Goal: Task Accomplishment & Management: Complete application form

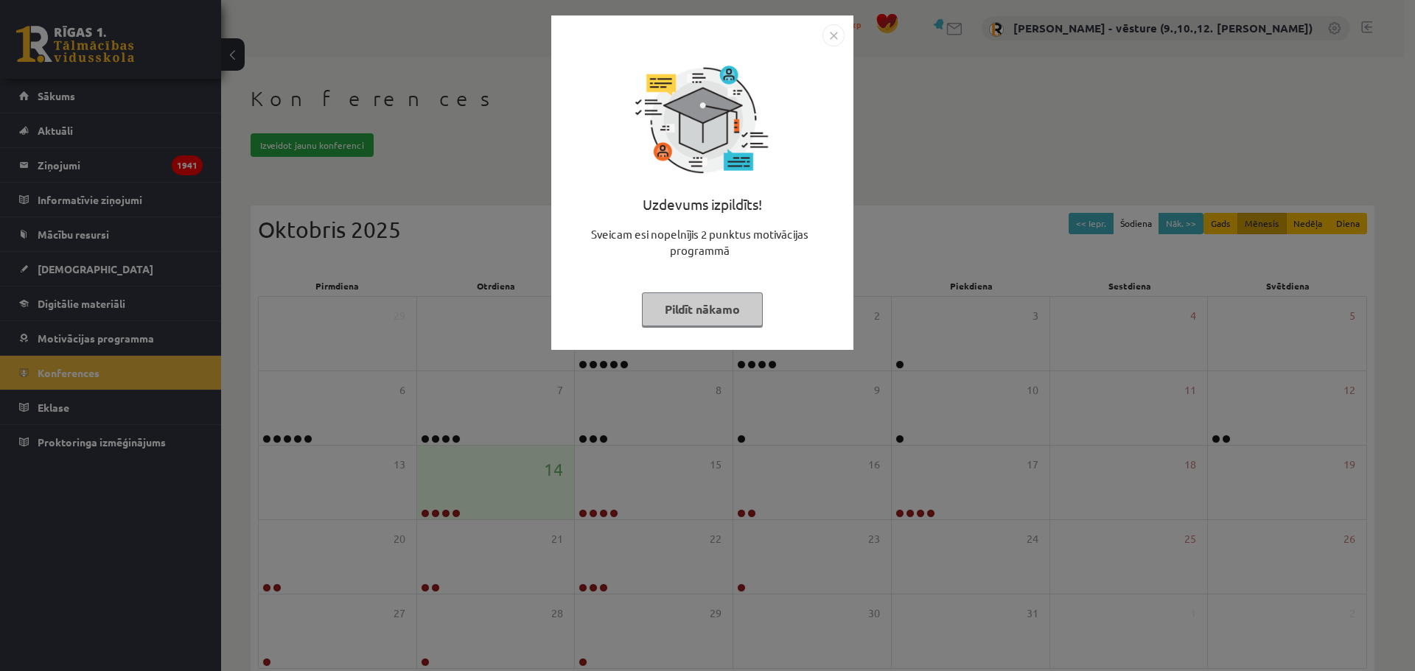
click at [831, 29] on img "Close" at bounding box center [833, 35] width 22 height 22
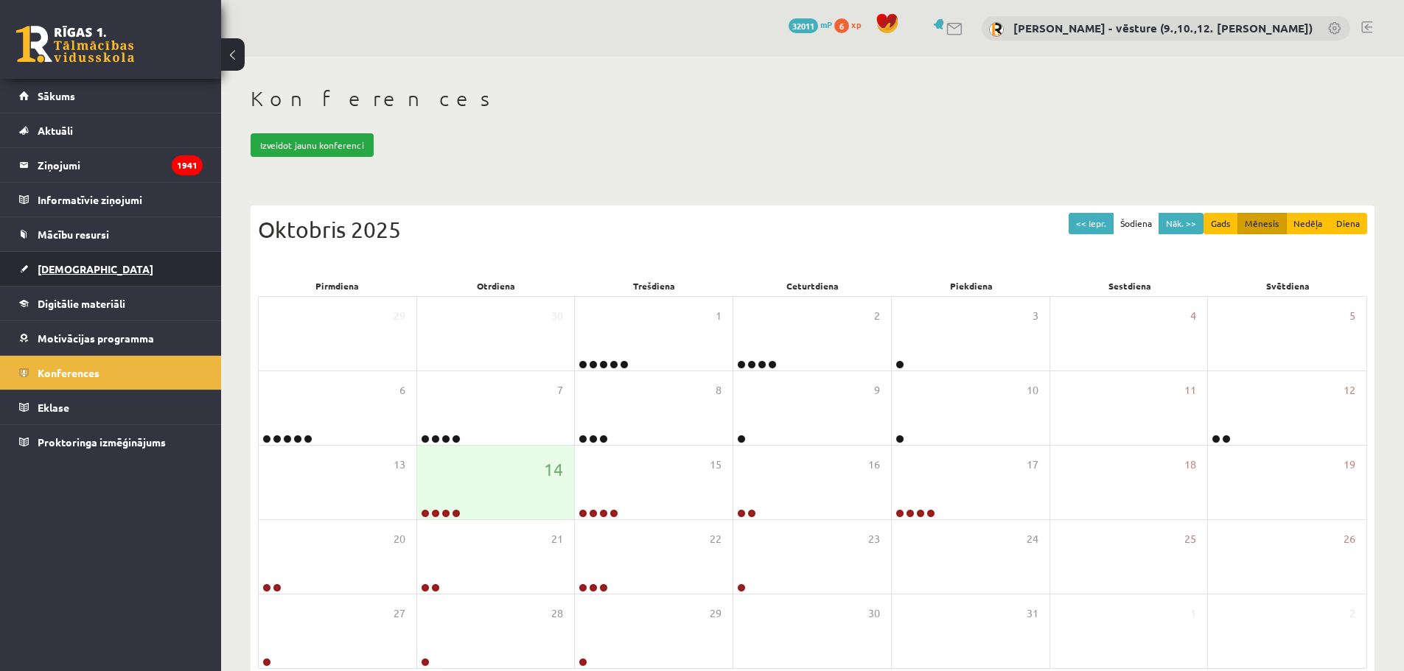
click at [54, 262] on link "[DEMOGRAPHIC_DATA]" at bounding box center [111, 269] width 184 height 34
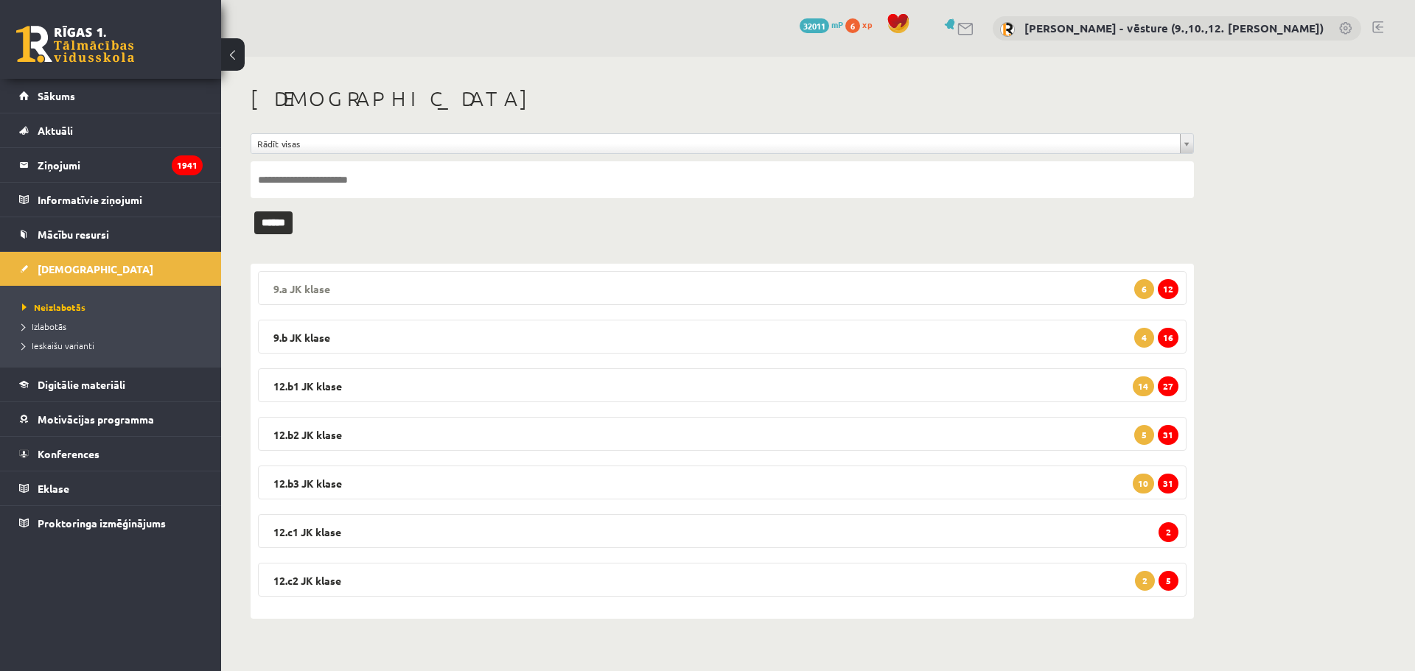
click at [509, 287] on legend "9.a JK klase 12 6" at bounding box center [722, 288] width 929 height 34
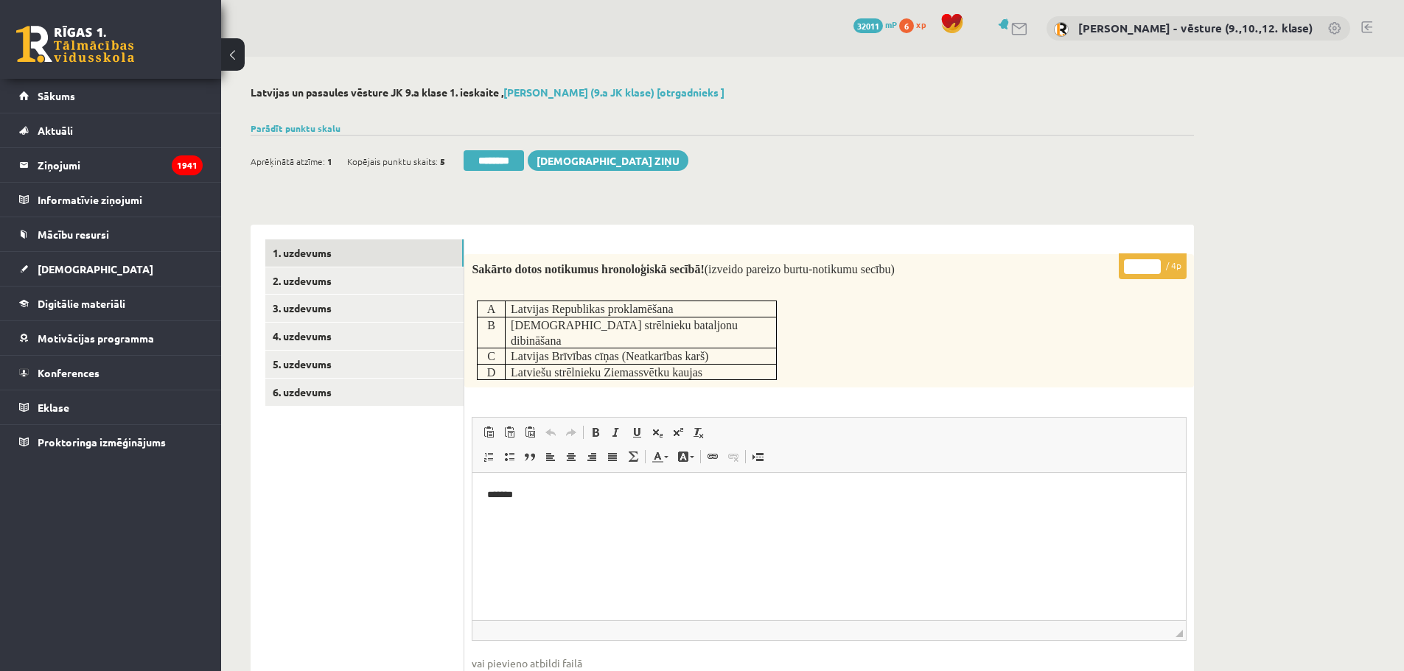
drag, startPoint x: 1142, startPoint y: 267, endPoint x: 1125, endPoint y: 267, distance: 16.2
click at [1125, 267] on input "*" at bounding box center [1142, 266] width 37 height 15
type input "*"
click at [450, 283] on link "2. uzdevums" at bounding box center [364, 281] width 198 height 27
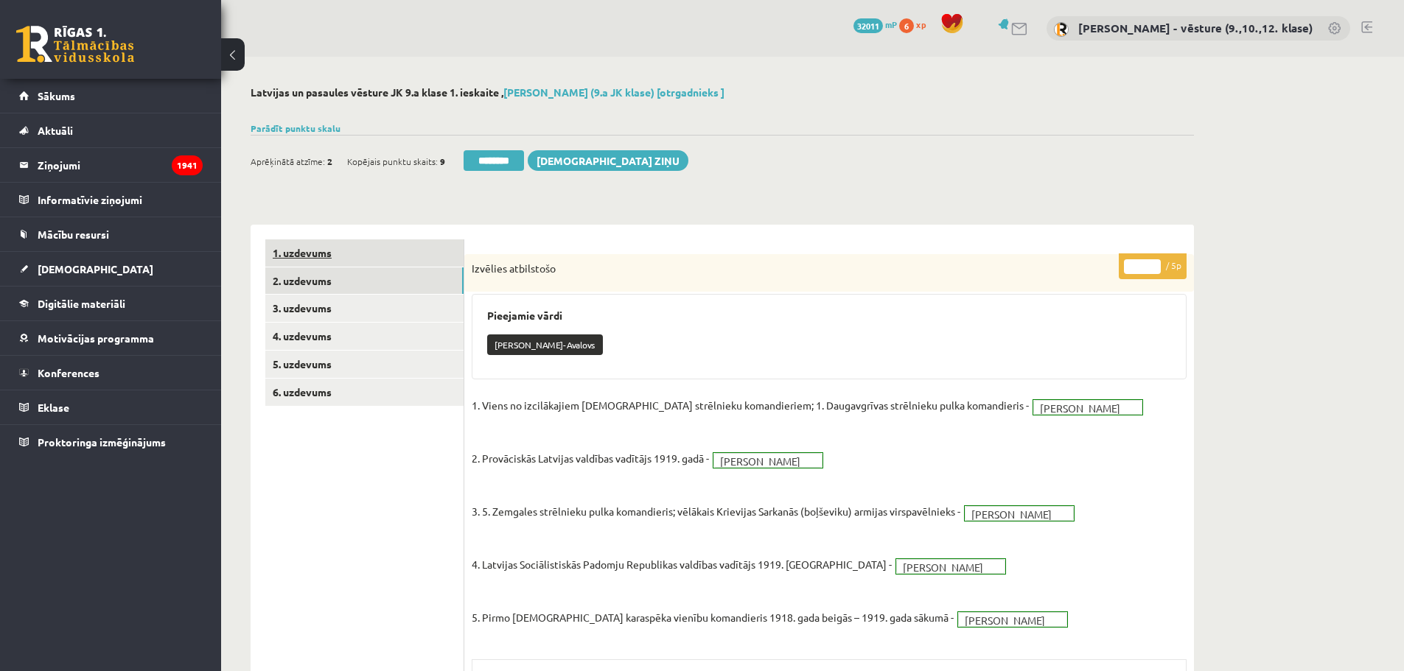
click at [310, 259] on link "1. uzdevums" at bounding box center [364, 253] width 198 height 27
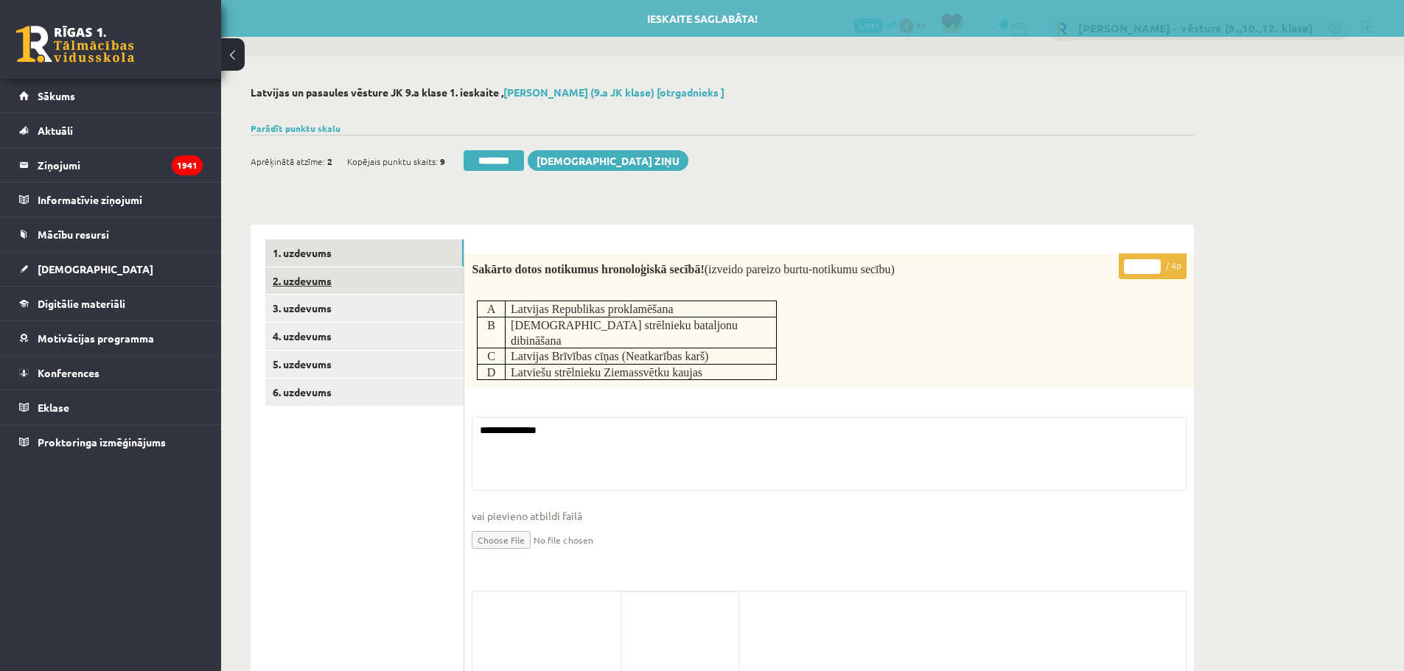
click at [313, 275] on link "2. uzdevums" at bounding box center [364, 281] width 198 height 27
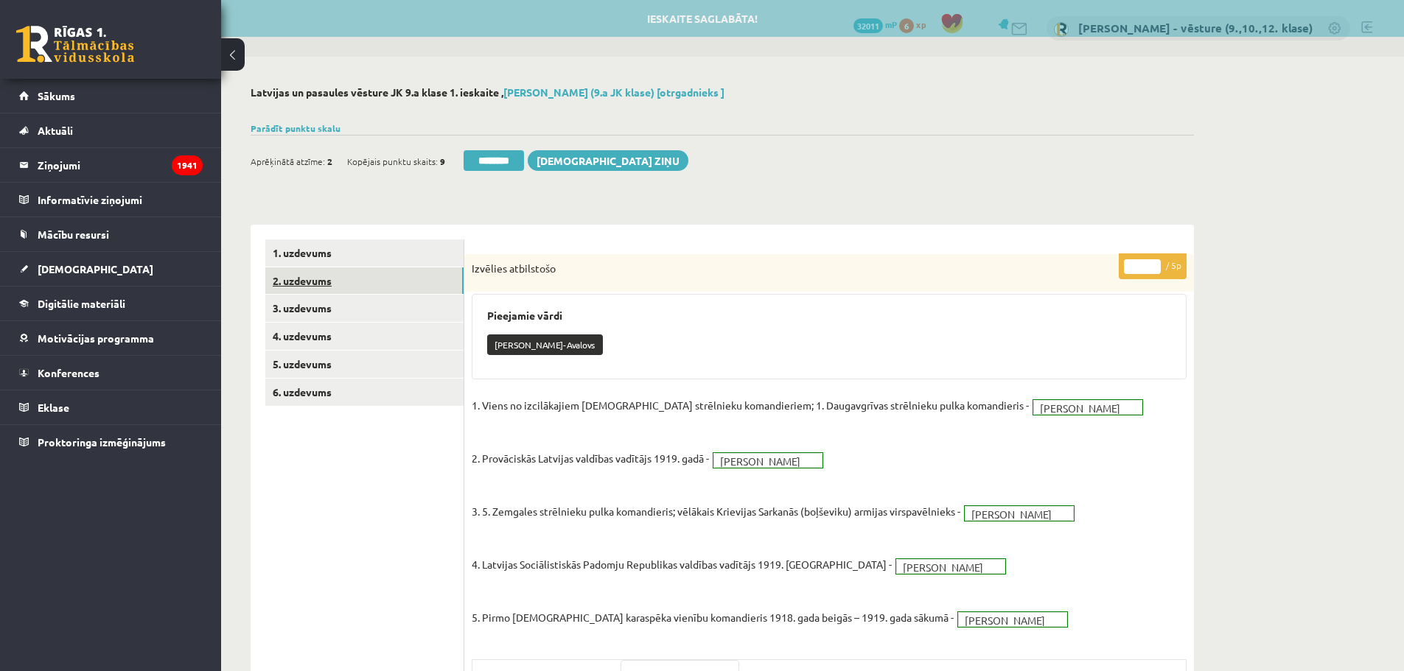
click at [321, 295] on link "2. uzdevums" at bounding box center [364, 281] width 198 height 27
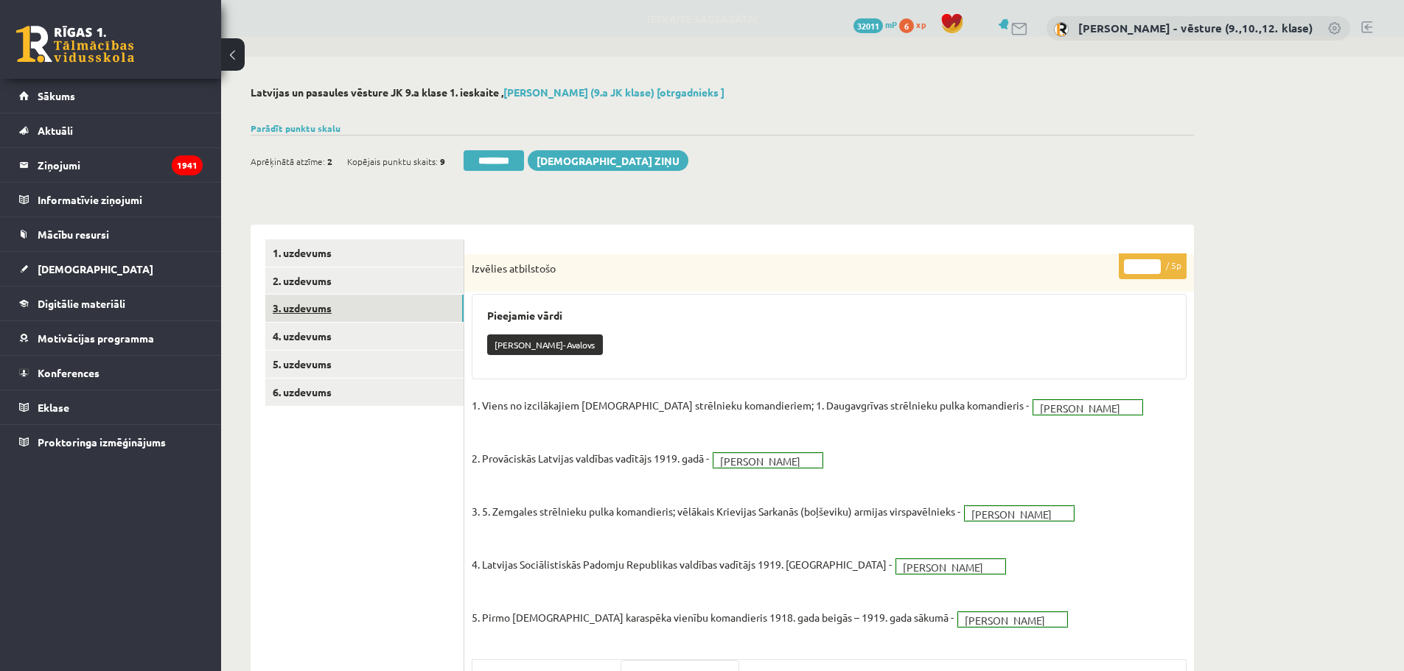
click at [321, 299] on link "3. uzdevums" at bounding box center [364, 308] width 198 height 27
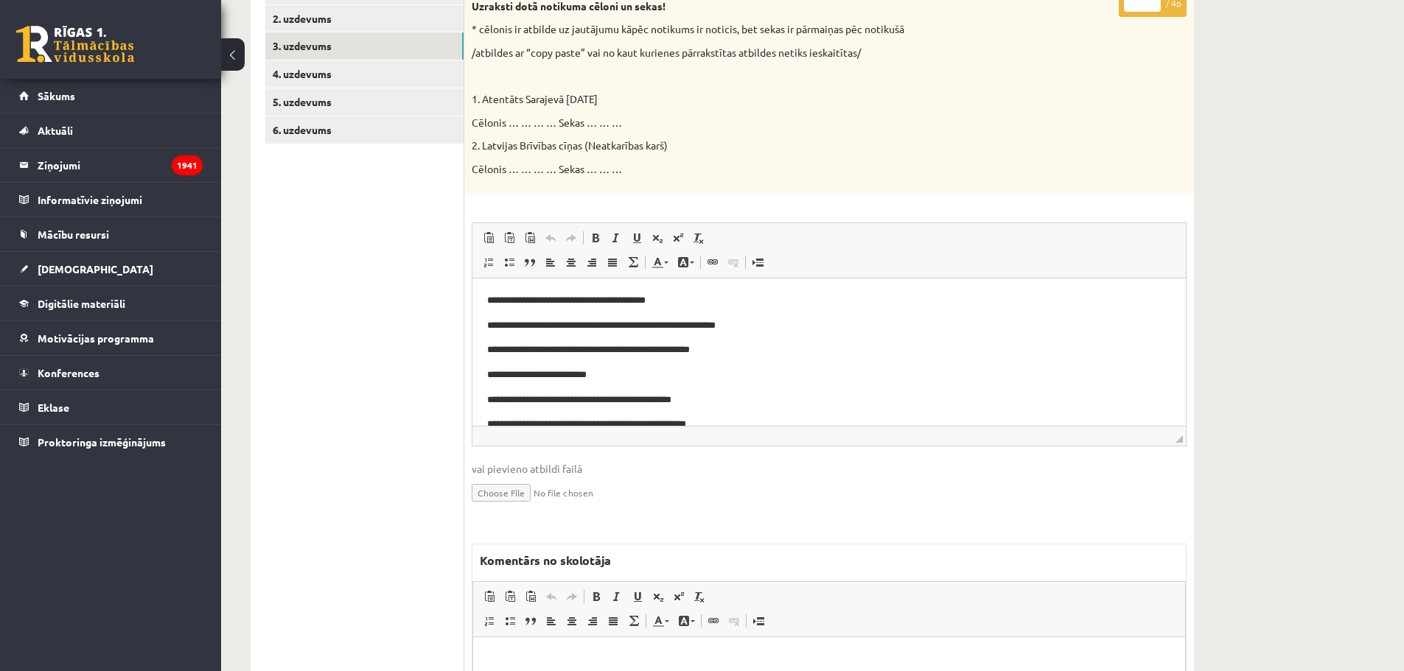
scroll to position [336, 0]
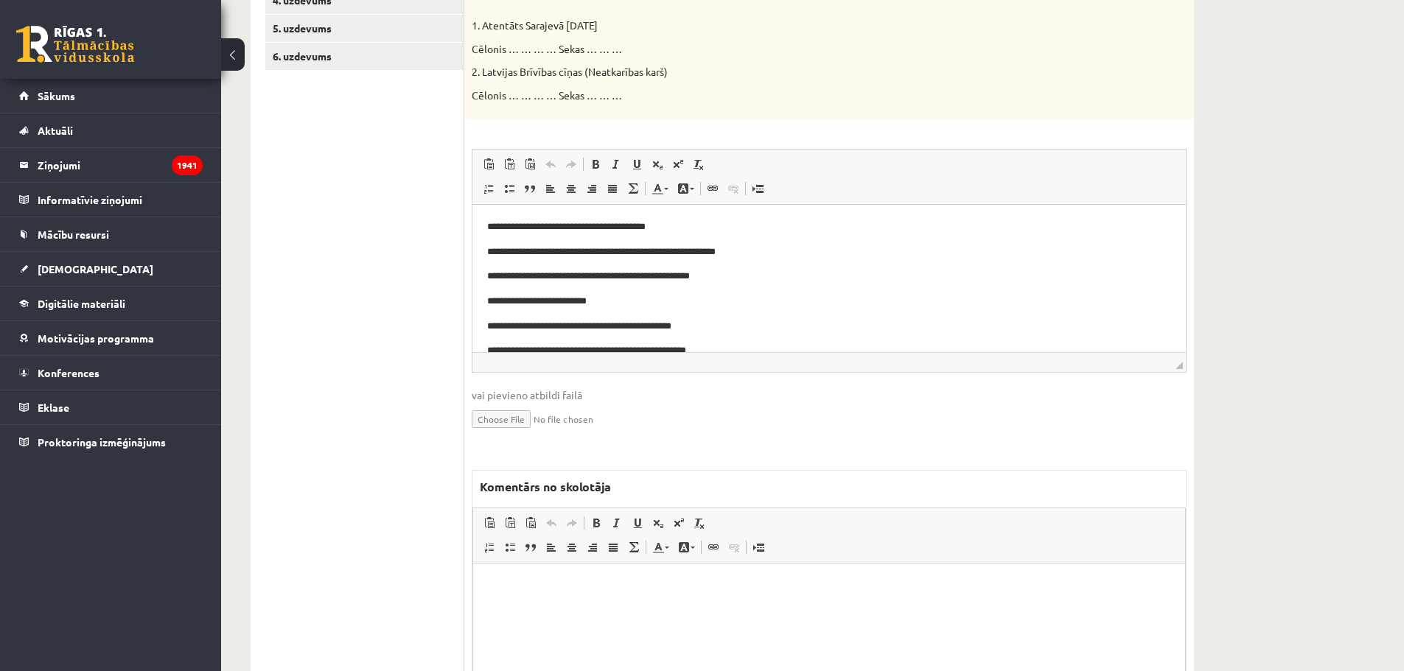
click at [573, 608] on html at bounding box center [829, 585] width 712 height 45
click at [696, 626] on body "**********" at bounding box center [829, 610] width 682 height 65
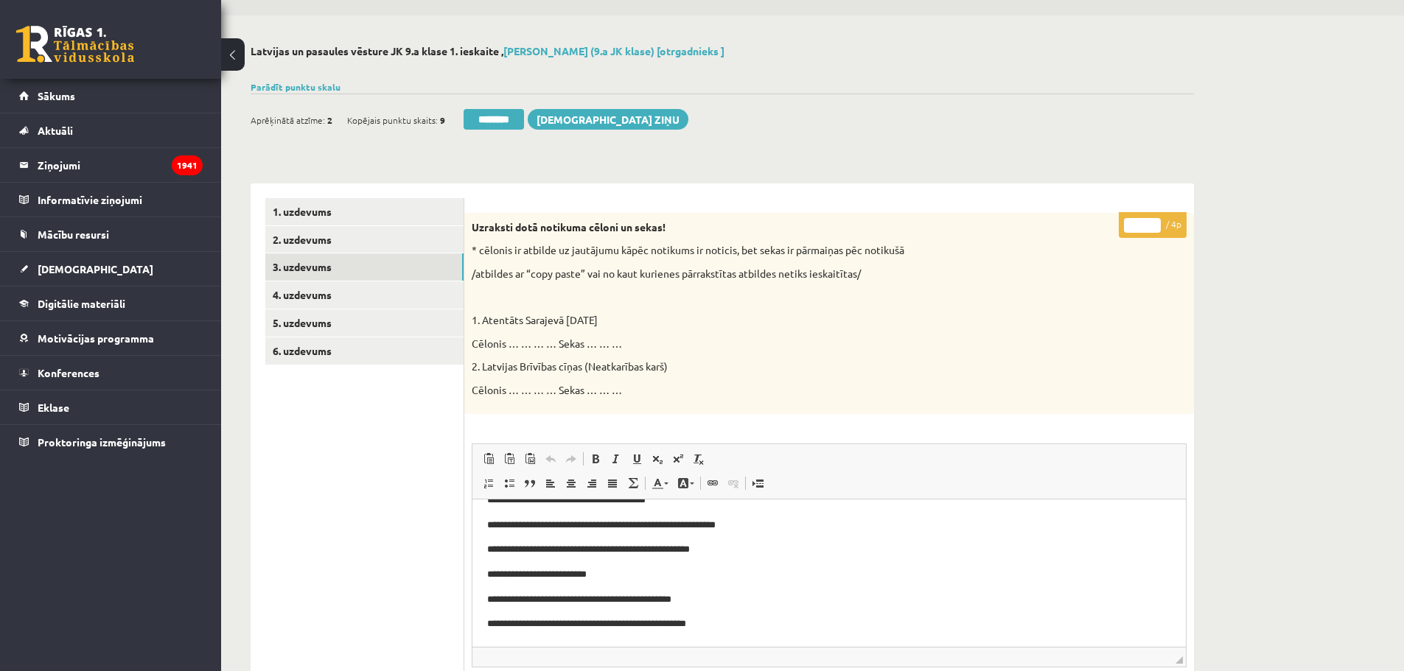
scroll to position [0, 0]
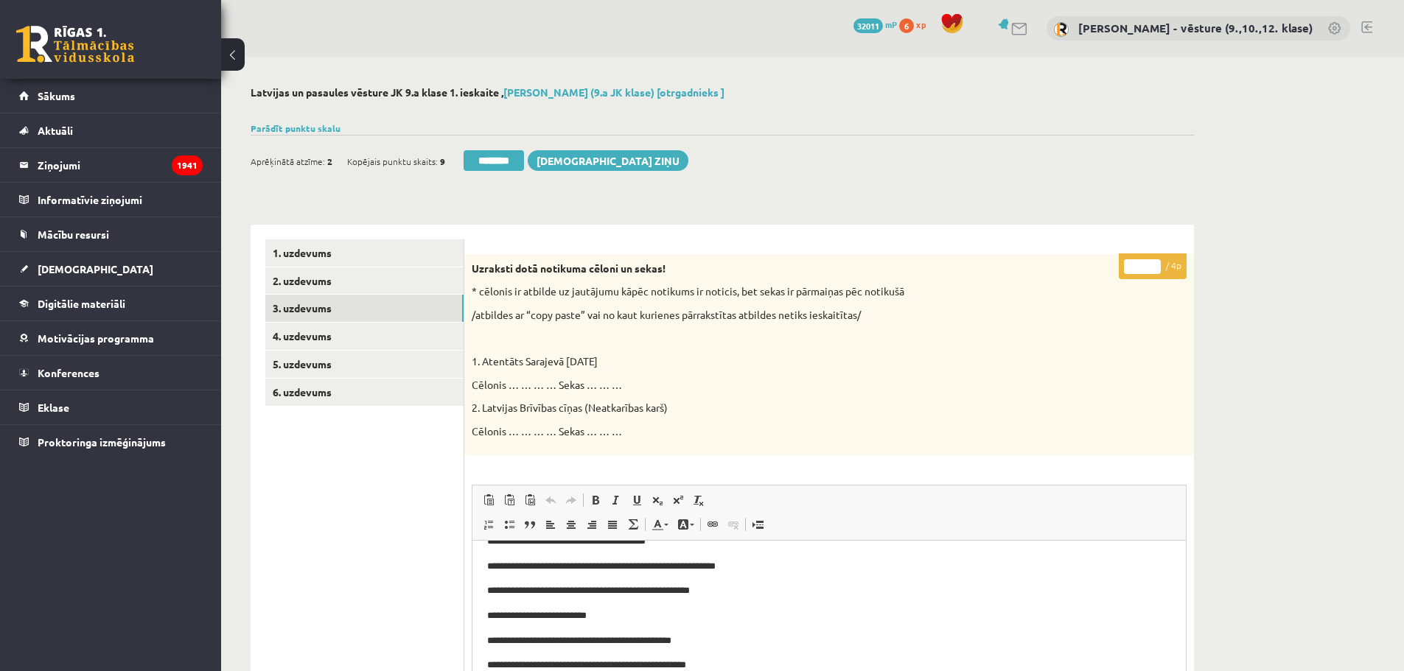
drag, startPoint x: 1128, startPoint y: 260, endPoint x: 1139, endPoint y: 265, distance: 12.6
click at [1139, 265] on input "*" at bounding box center [1142, 266] width 37 height 15
type input "*"
click at [312, 329] on link "4. uzdevums" at bounding box center [364, 336] width 198 height 27
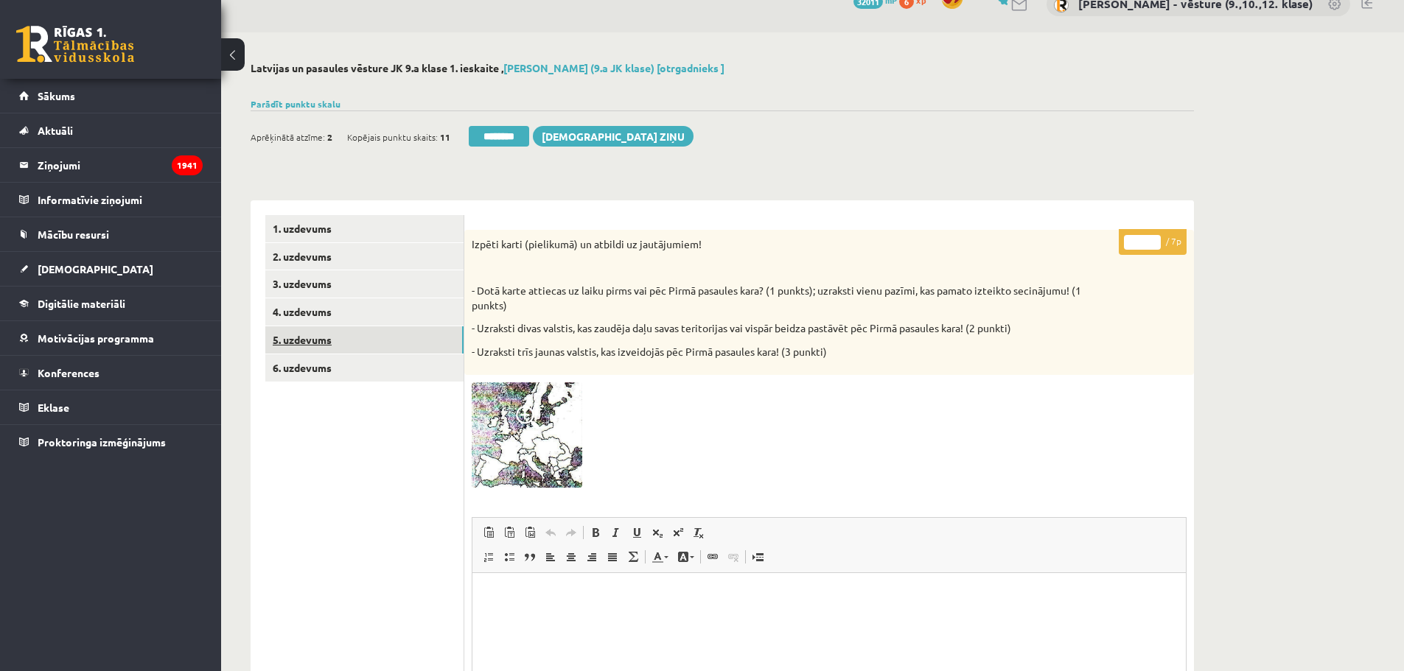
click at [345, 338] on link "5. uzdevums" at bounding box center [364, 339] width 198 height 27
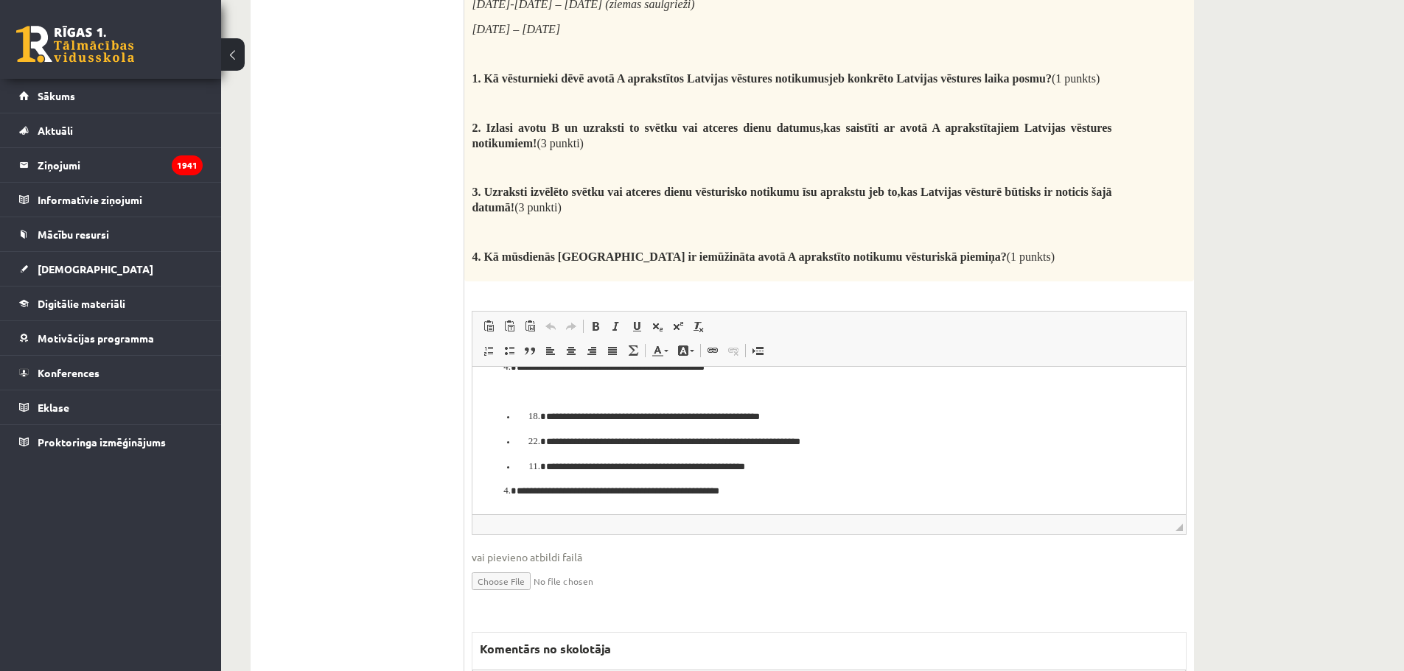
scroll to position [1793, 0]
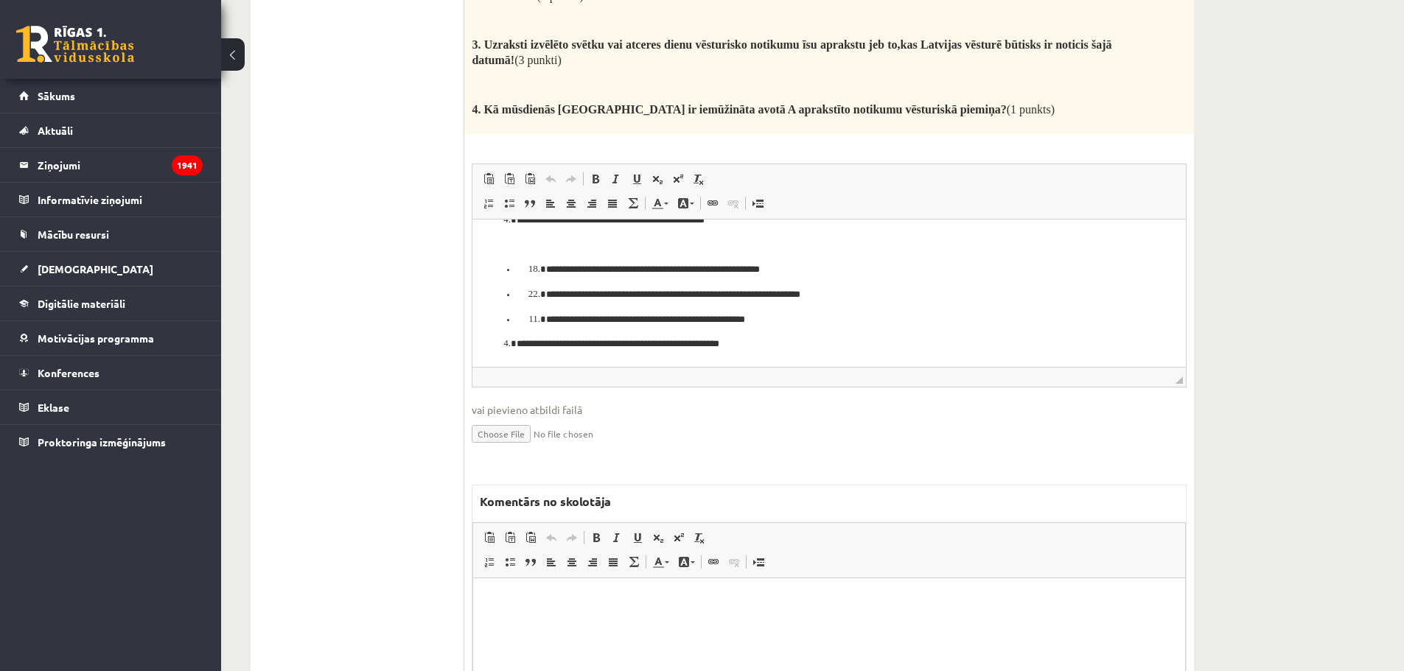
click at [722, 616] on html at bounding box center [829, 600] width 712 height 45
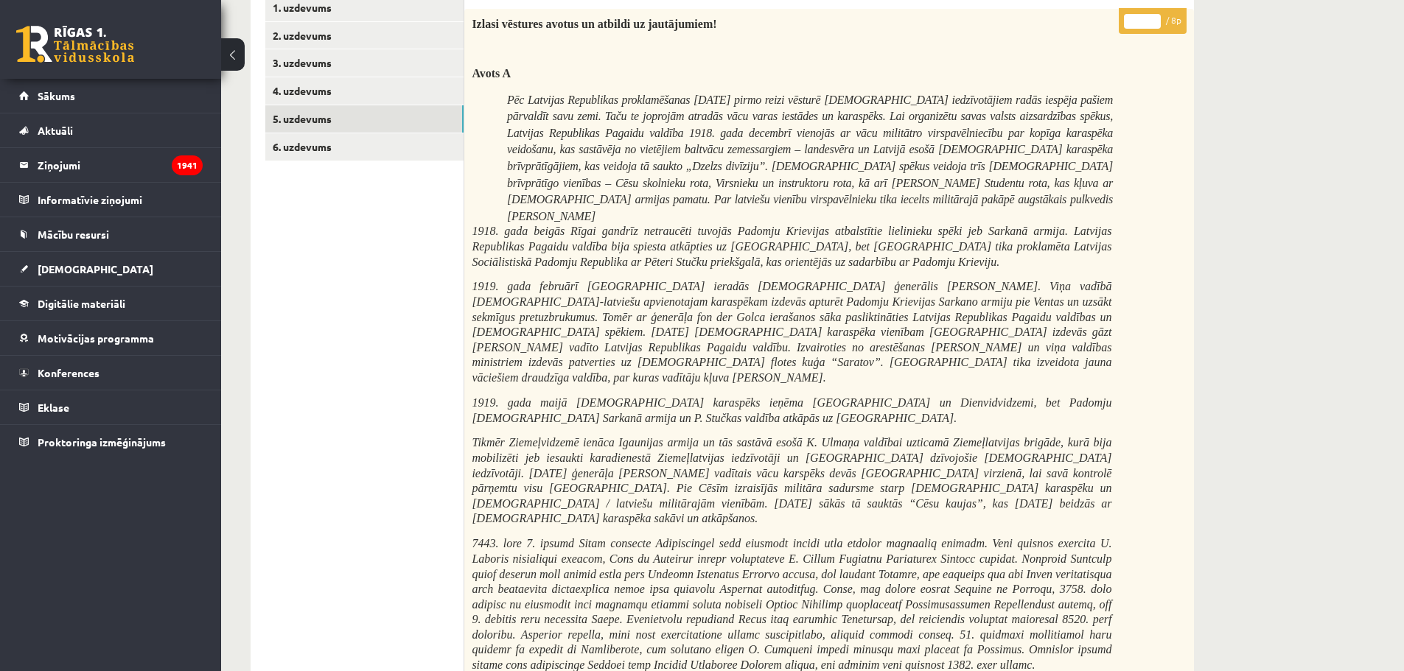
scroll to position [0, 0]
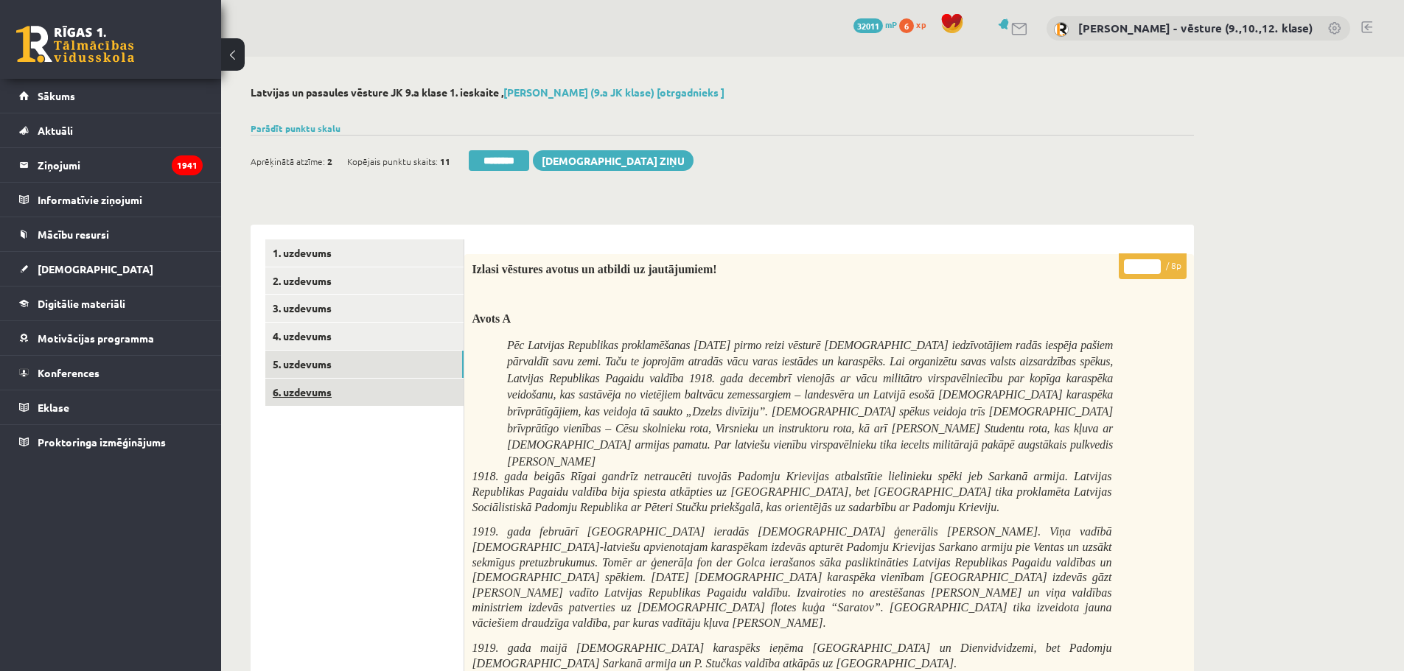
click at [383, 396] on link "6. uzdevums" at bounding box center [364, 392] width 198 height 27
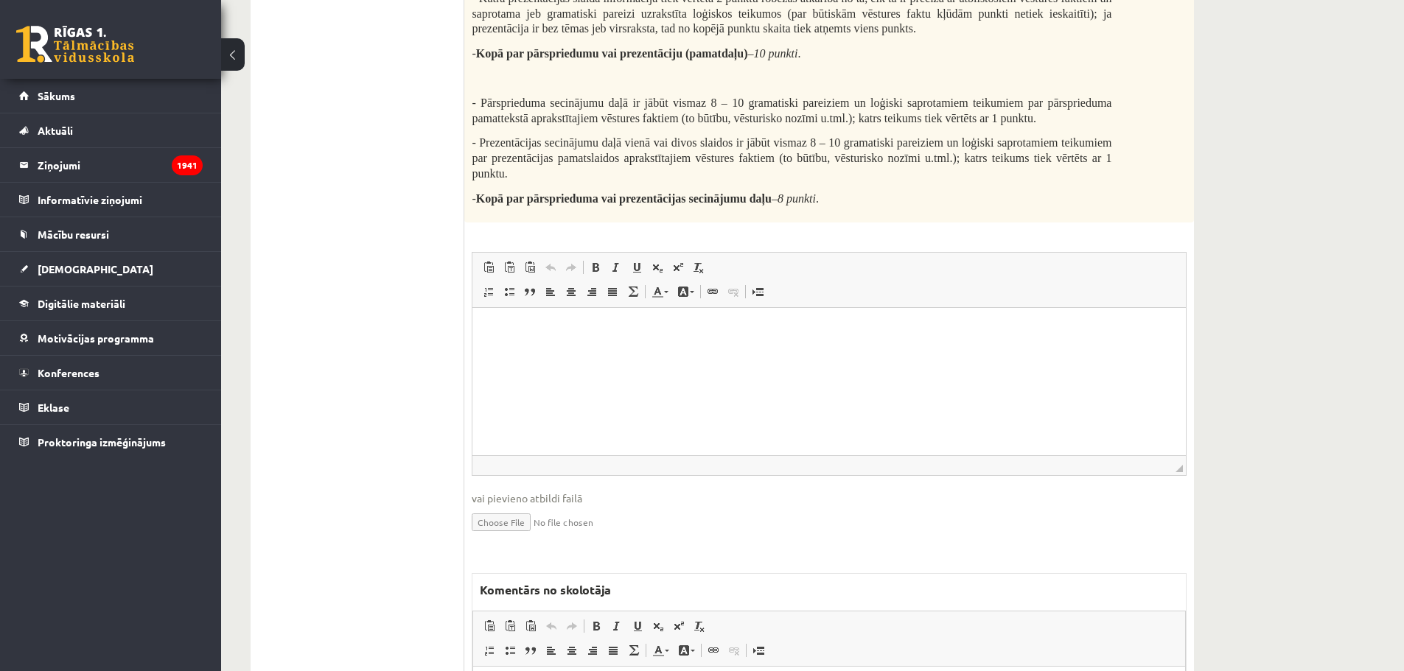
scroll to position [766, 0]
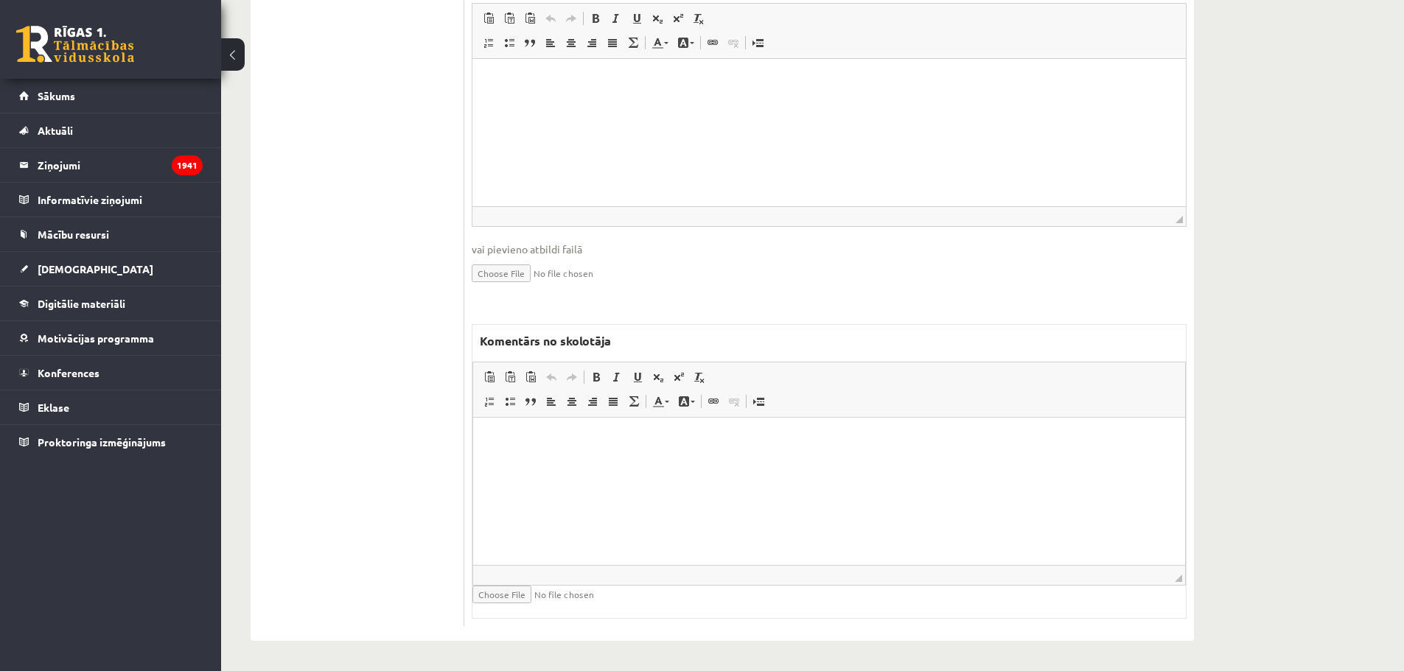
click at [573, 463] on html at bounding box center [829, 440] width 712 height 45
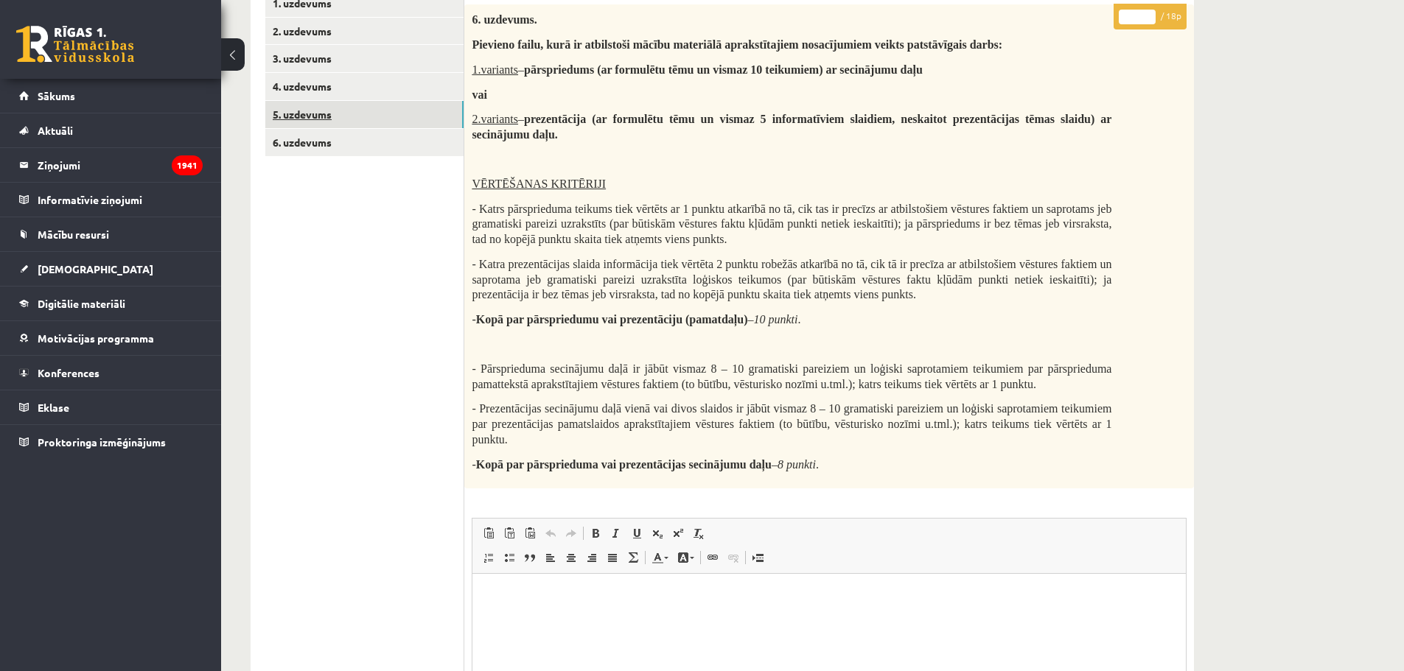
click at [298, 126] on link "5. uzdevums" at bounding box center [364, 114] width 198 height 27
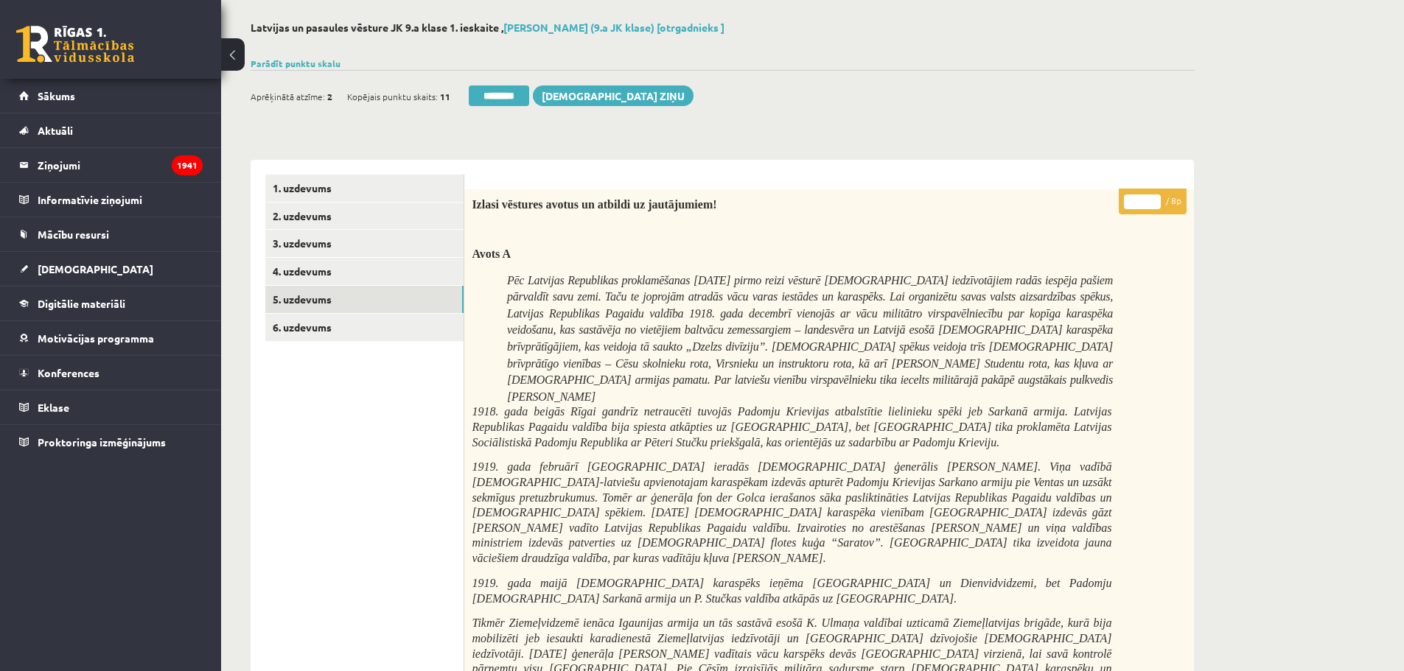
scroll to position [0, 0]
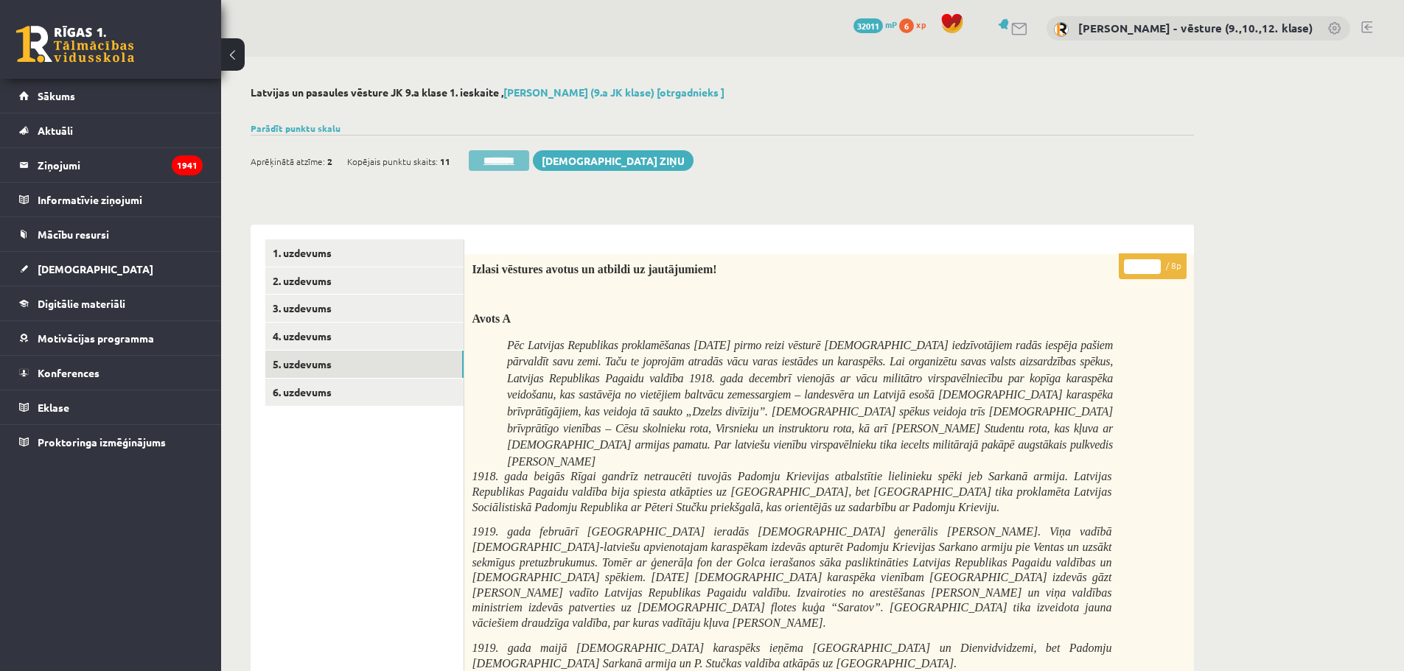
click at [529, 154] on input "********" at bounding box center [499, 160] width 60 height 21
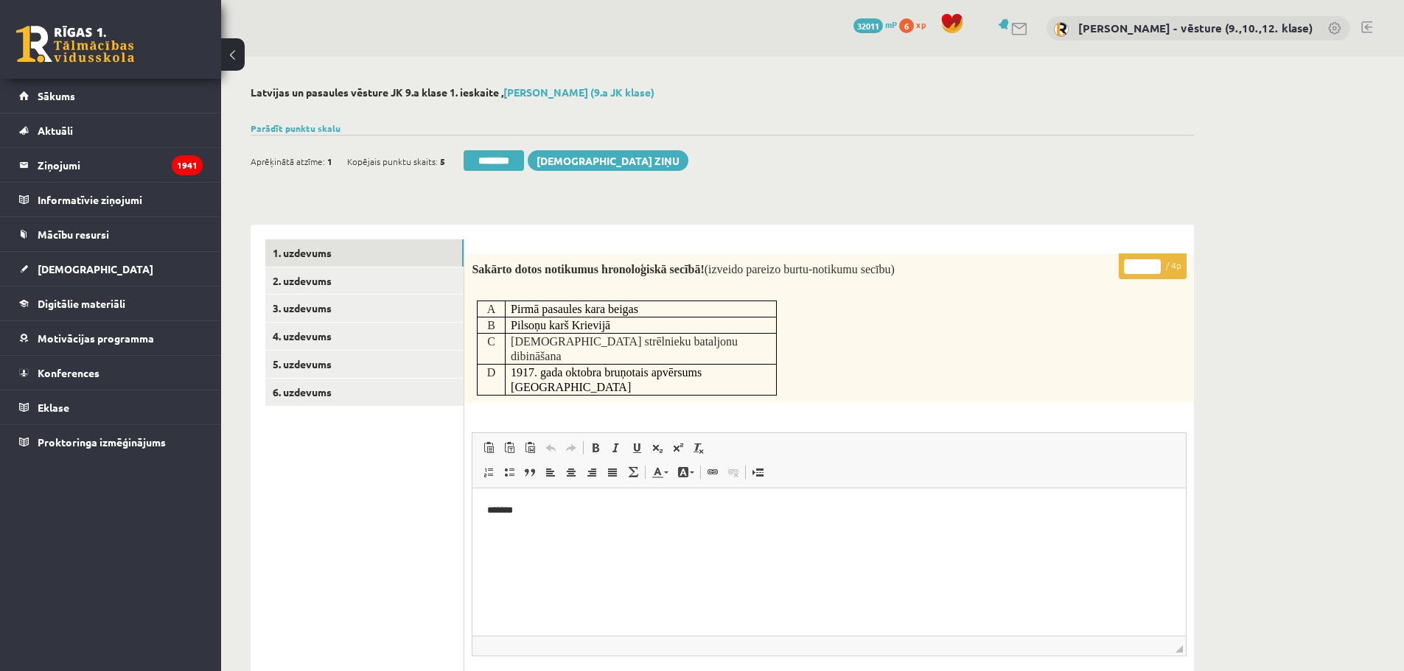
click at [960, 103] on div at bounding box center [722, 110] width 943 height 15
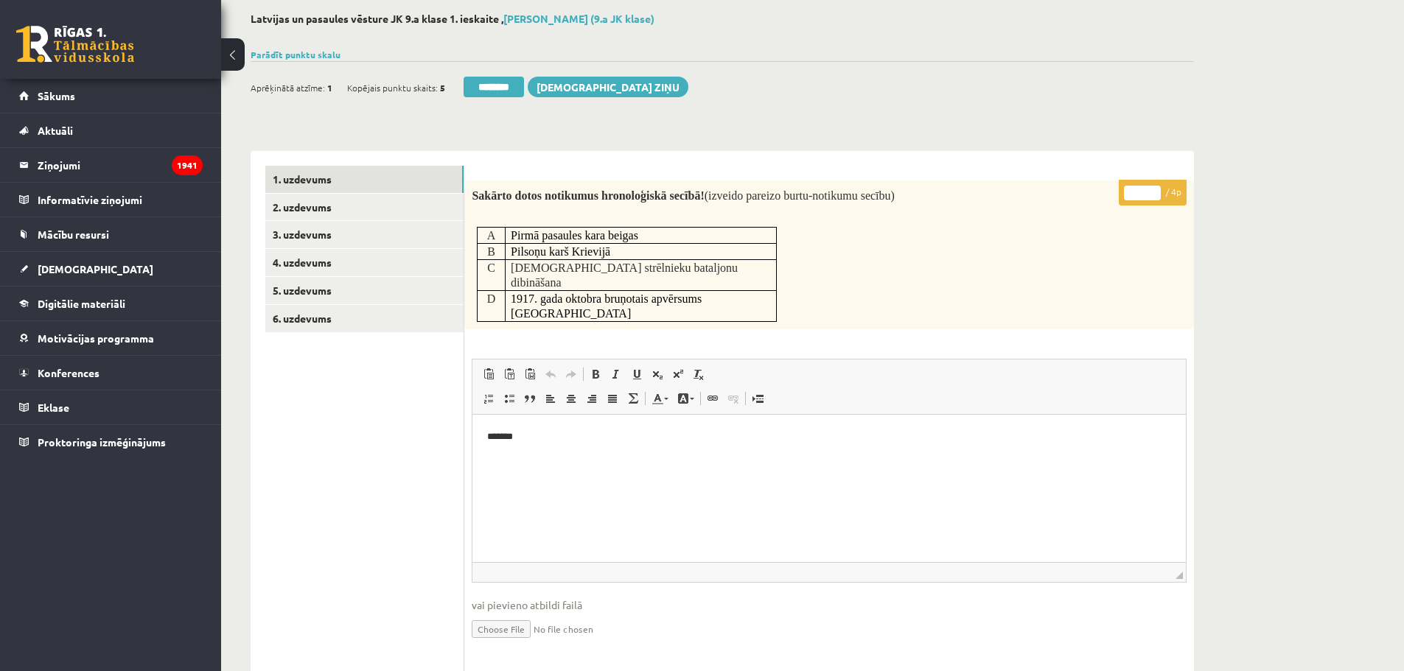
scroll to position [368, 0]
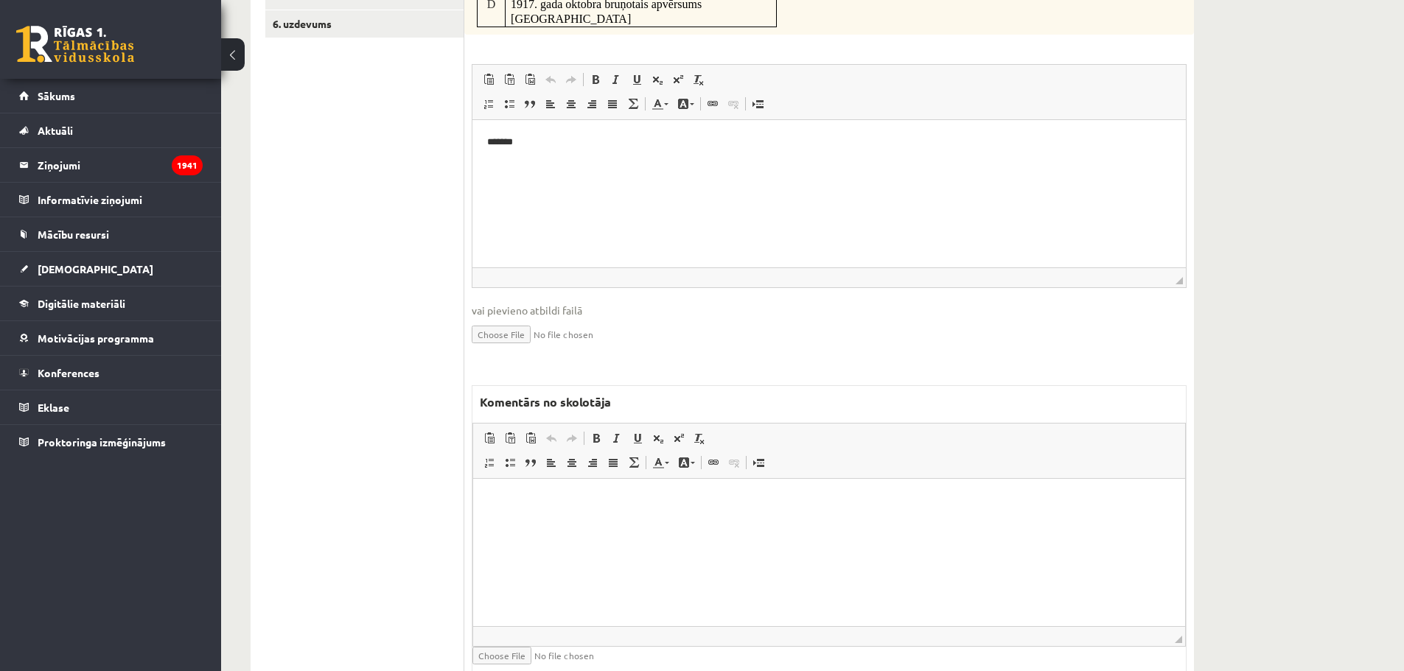
drag, startPoint x: 775, startPoint y: 524, endPoint x: 791, endPoint y: 513, distance: 19.6
click at [775, 523] on html at bounding box center [829, 500] width 712 height 45
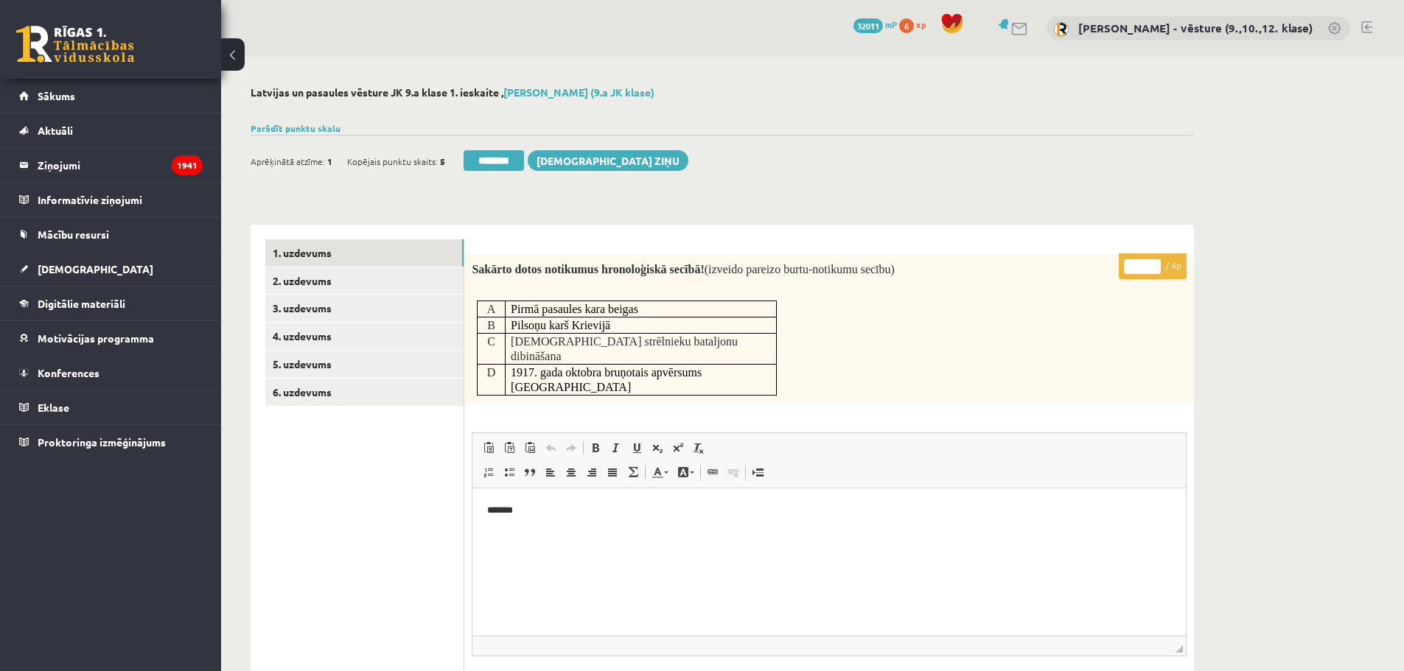
click at [1139, 265] on input "*" at bounding box center [1142, 266] width 37 height 15
type input "*"
click at [1107, 323] on div "Sakārto dotos notikumus hronoloģiskā secībā! (izveido pareizo burtu-notikumu se…" at bounding box center [829, 328] width 730 height 149
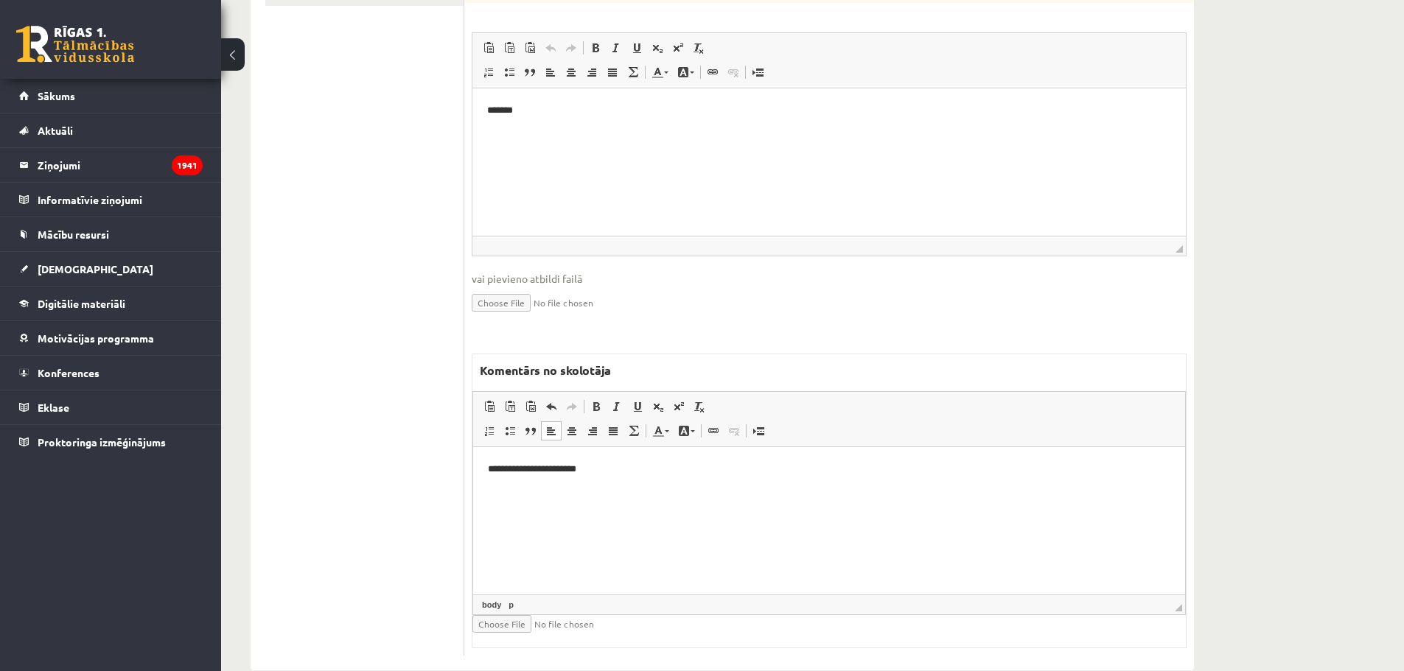
scroll to position [32, 0]
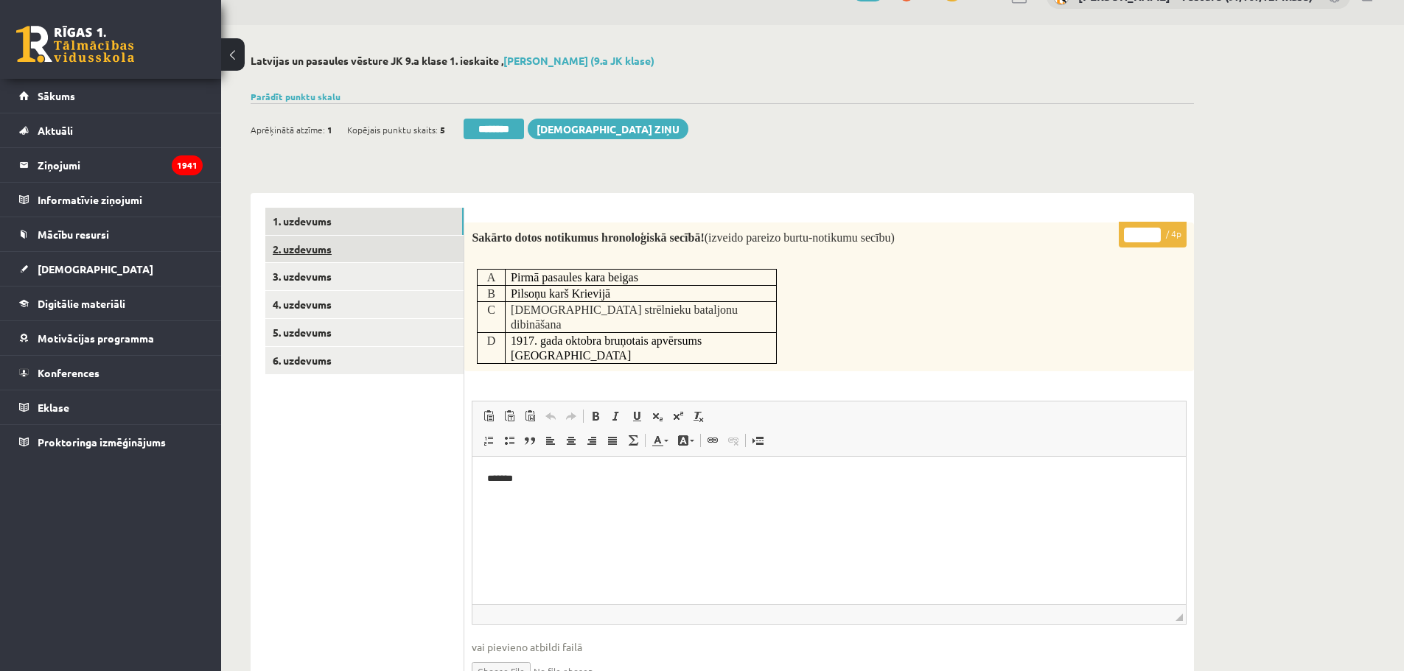
click at [381, 242] on link "2. uzdevums" at bounding box center [364, 249] width 198 height 27
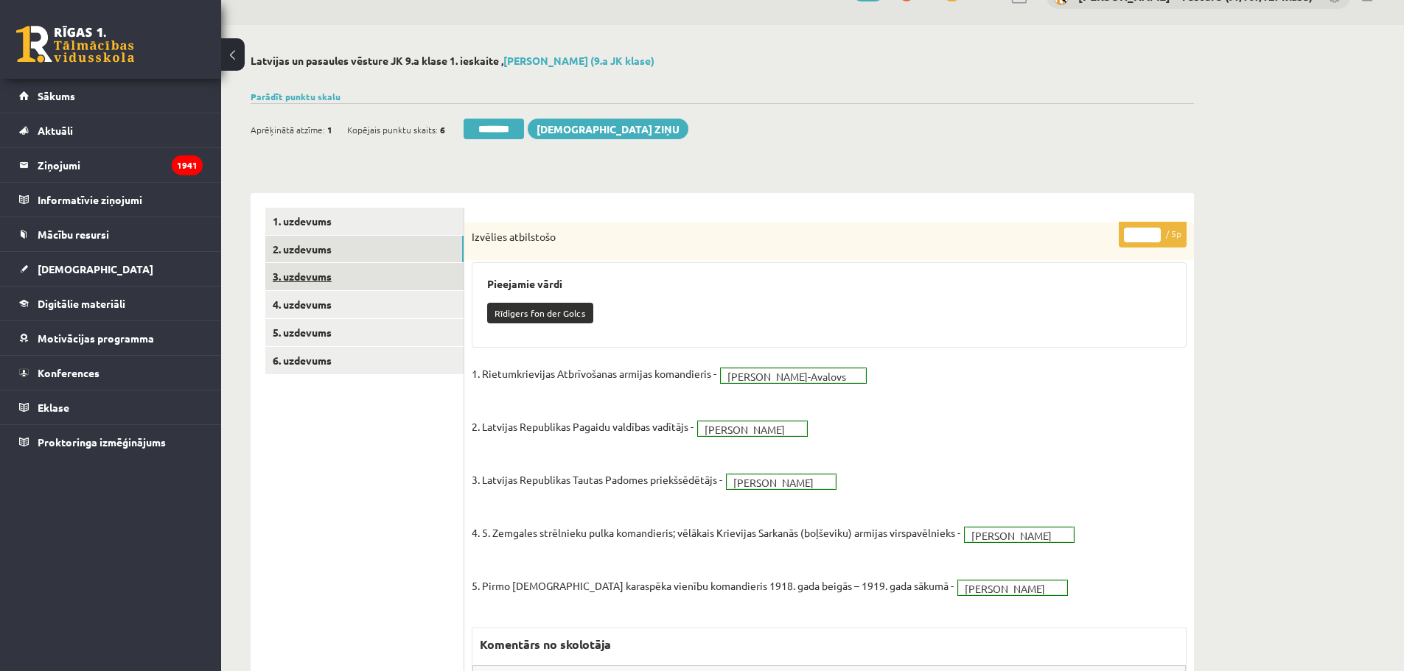
click at [349, 272] on link "3. uzdevums" at bounding box center [364, 276] width 198 height 27
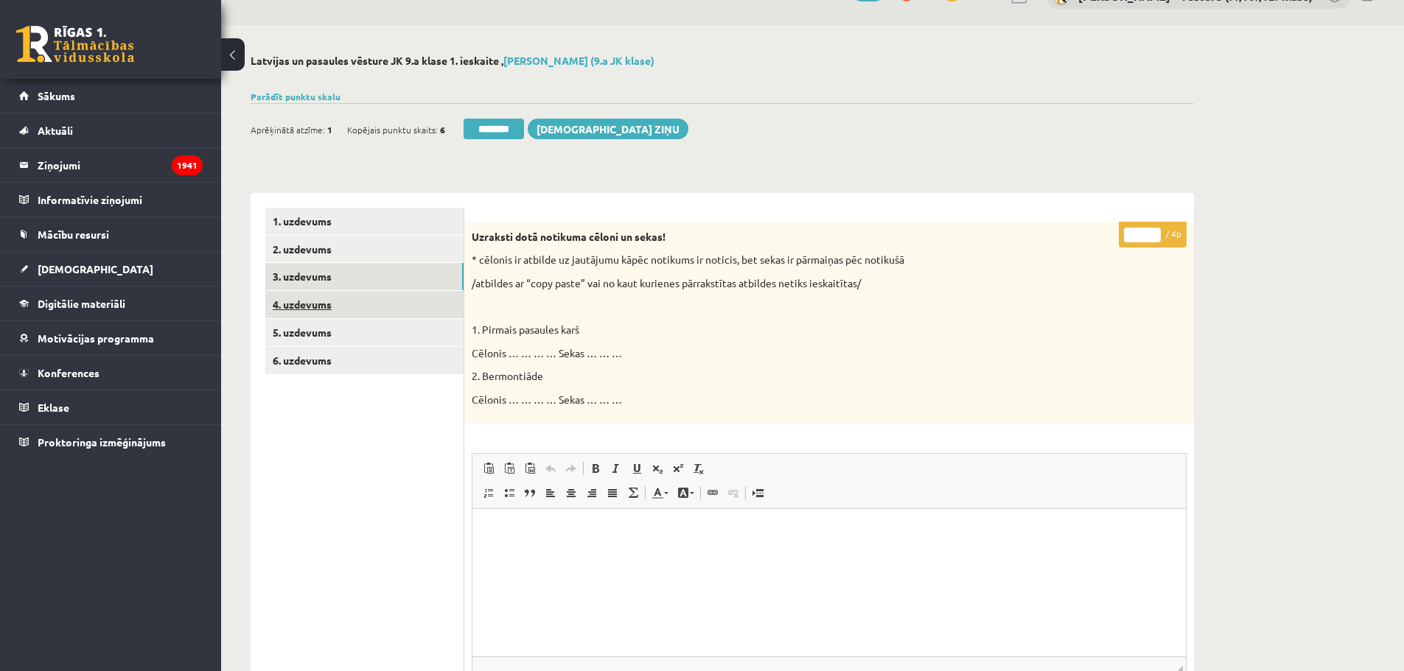
click at [350, 310] on link "4. uzdevums" at bounding box center [364, 304] width 198 height 27
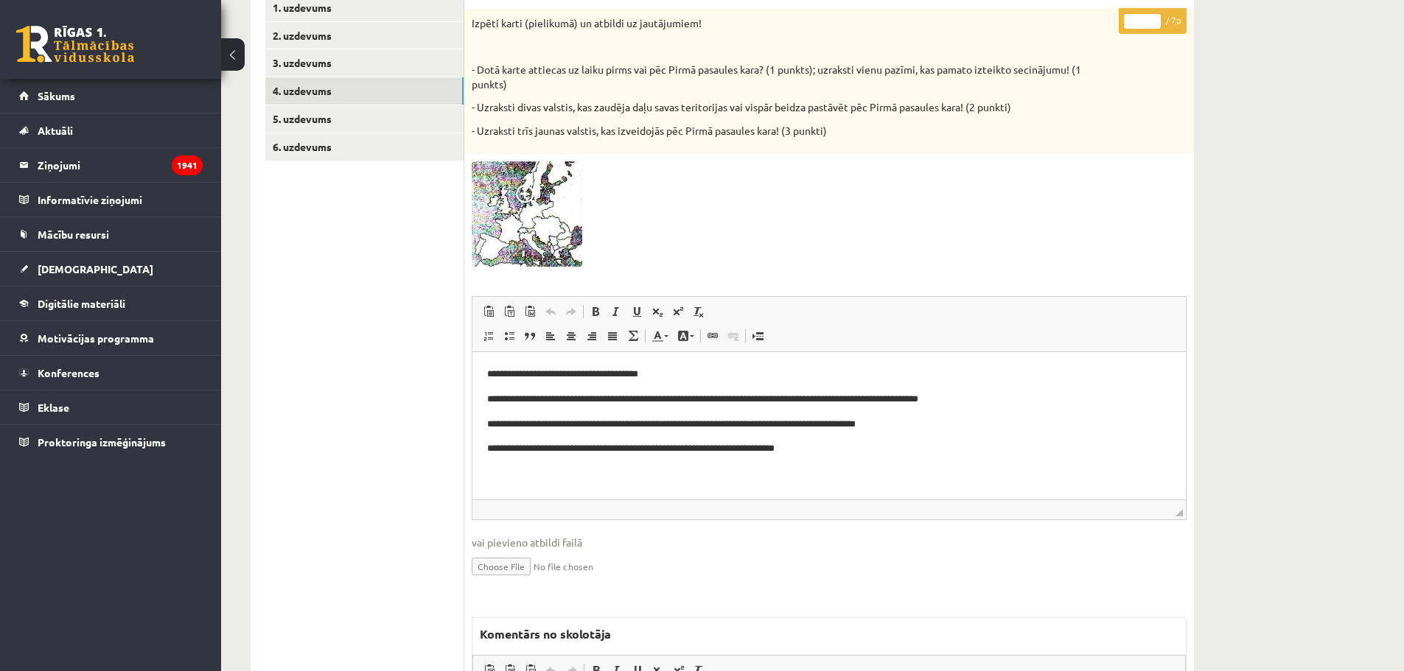
scroll to position [0, 0]
drag, startPoint x: 1133, startPoint y: 23, endPoint x: 1144, endPoint y: 24, distance: 10.4
click at [1144, 24] on input "*" at bounding box center [1142, 21] width 37 height 15
type input "*"
click at [388, 115] on link "5. uzdevums" at bounding box center [364, 118] width 198 height 27
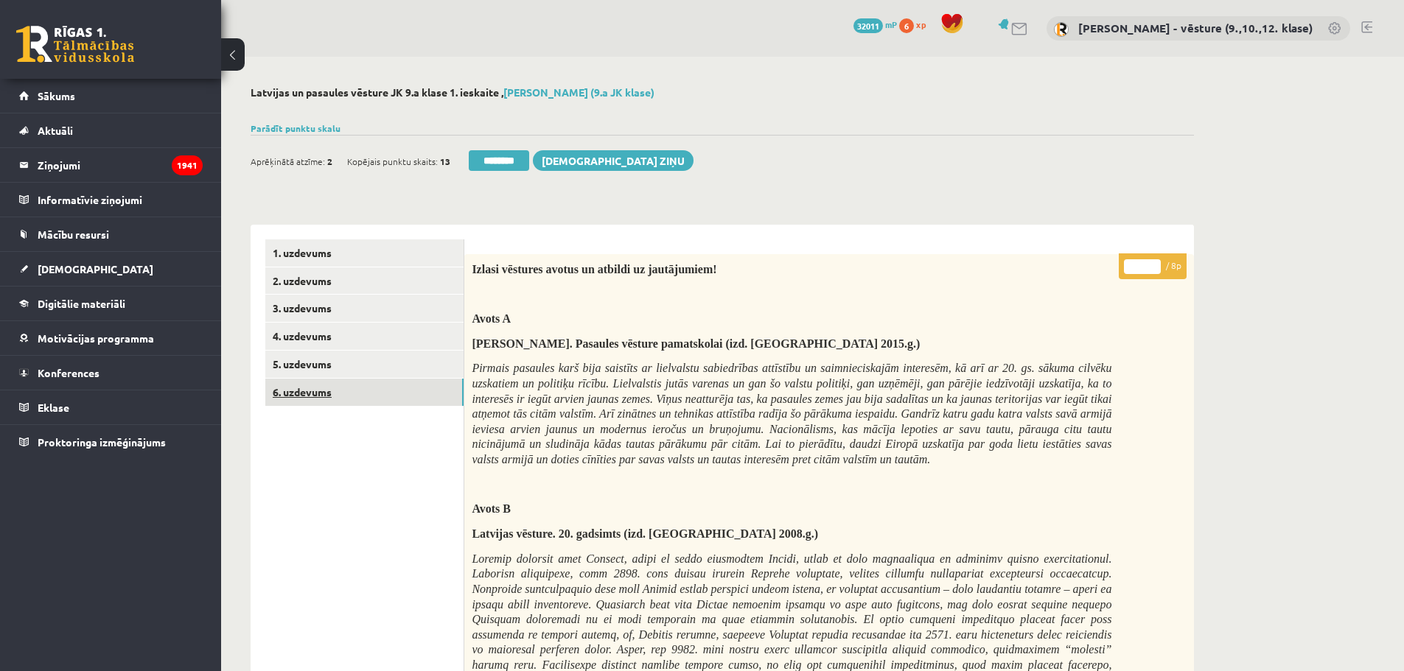
click at [396, 385] on link "6. uzdevums" at bounding box center [364, 392] width 198 height 27
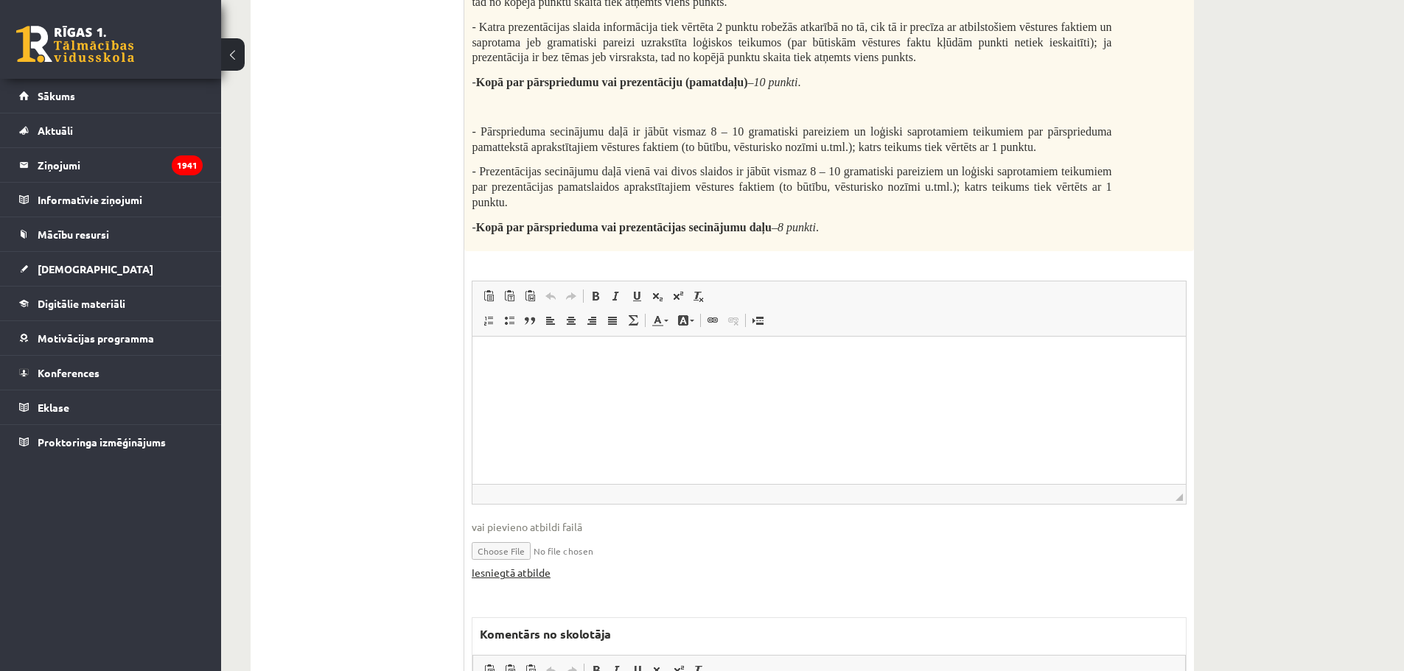
click at [539, 579] on link "Iesniegtā atbilde" at bounding box center [511, 572] width 79 height 15
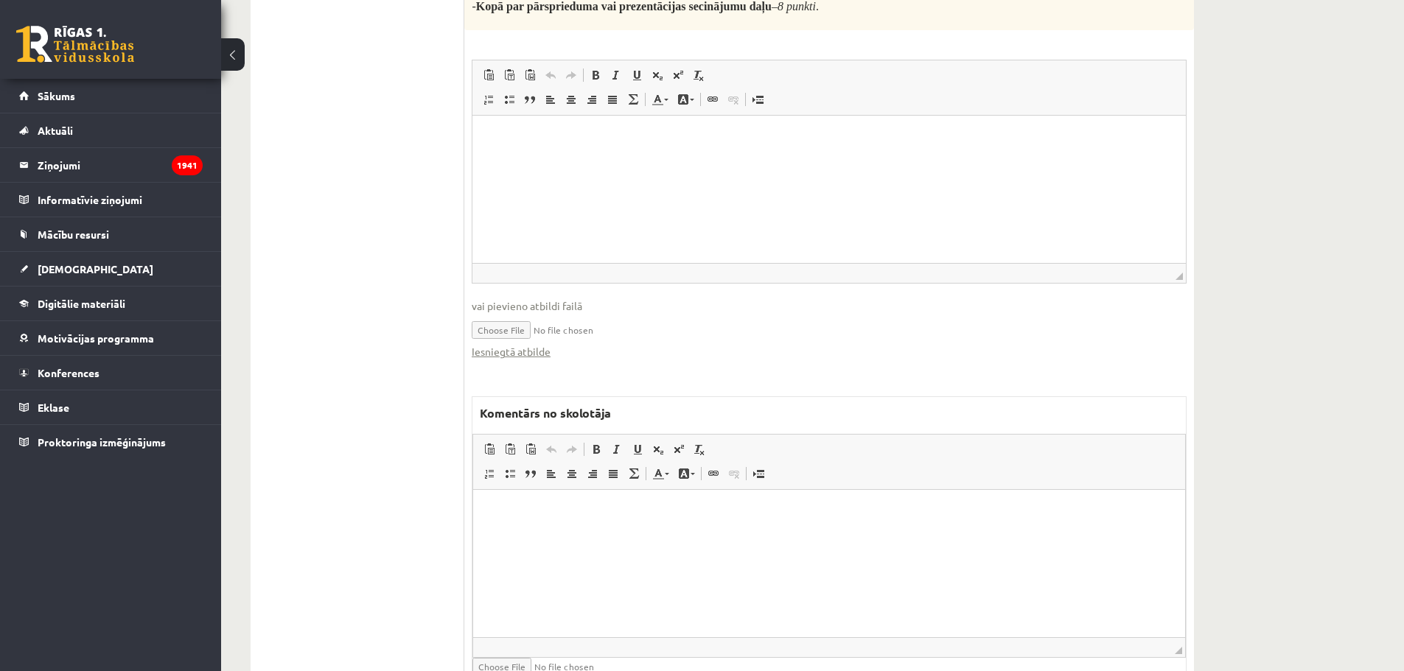
click at [690, 528] on html at bounding box center [829, 512] width 712 height 45
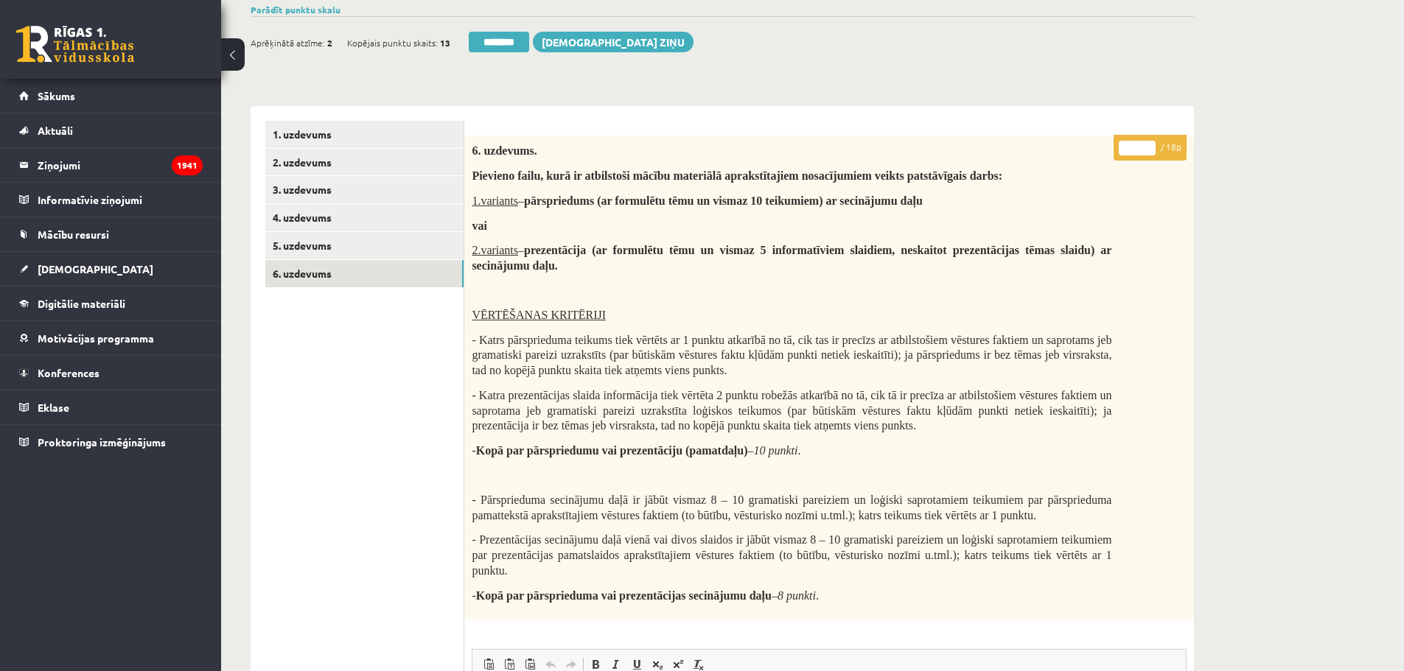
scroll to position [0, 0]
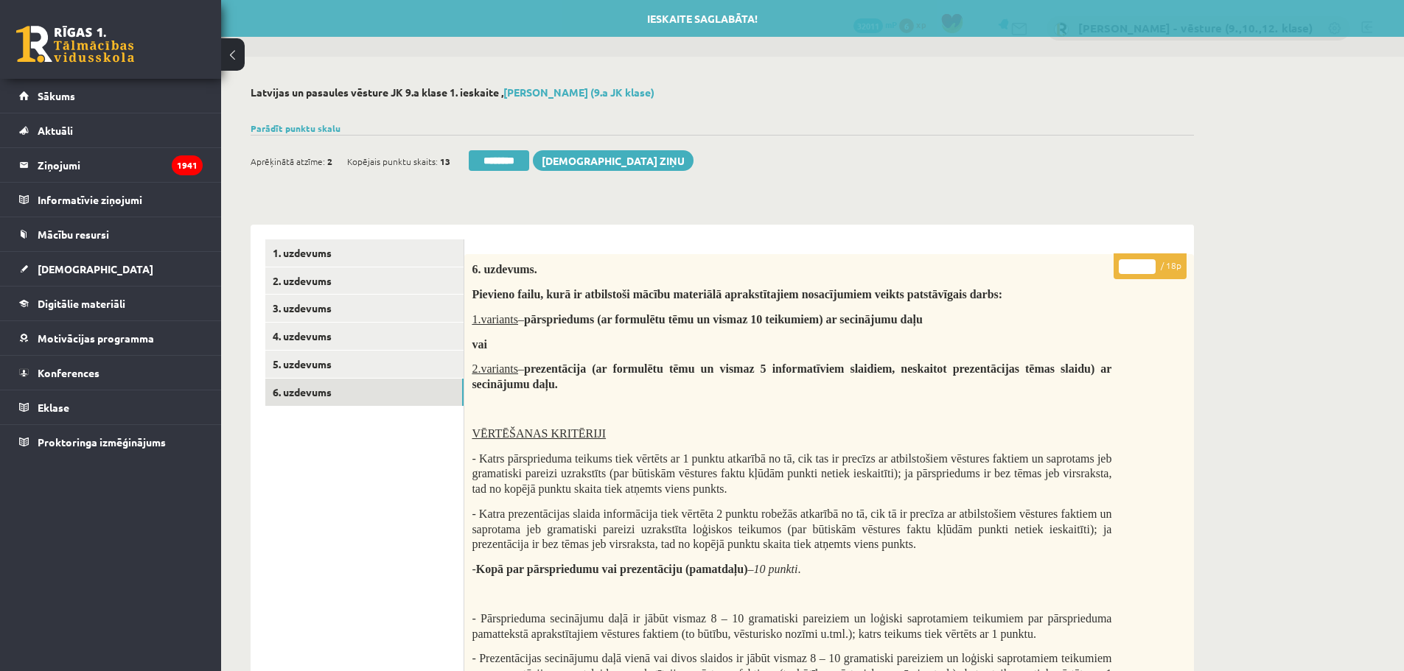
drag, startPoint x: 1135, startPoint y: 262, endPoint x: 1118, endPoint y: 268, distance: 18.2
click at [1118, 268] on p "* / 18p" at bounding box center [1150, 267] width 73 height 26
type input "*"
click at [1125, 395] on div "6. uzdevums. Pievieno failu, kurā ir atbilstoši mācību materiālā aprakstītajiem…" at bounding box center [829, 496] width 730 height 485
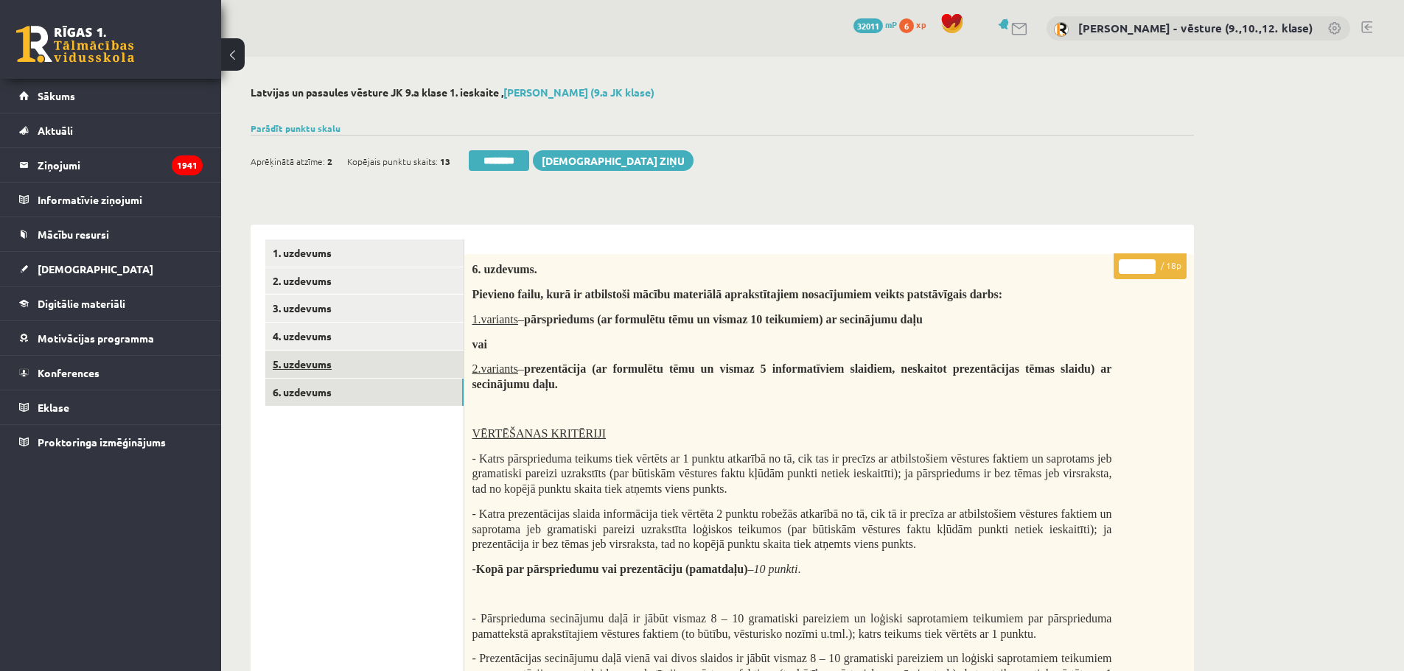
click at [310, 365] on link "5. uzdevums" at bounding box center [364, 364] width 198 height 27
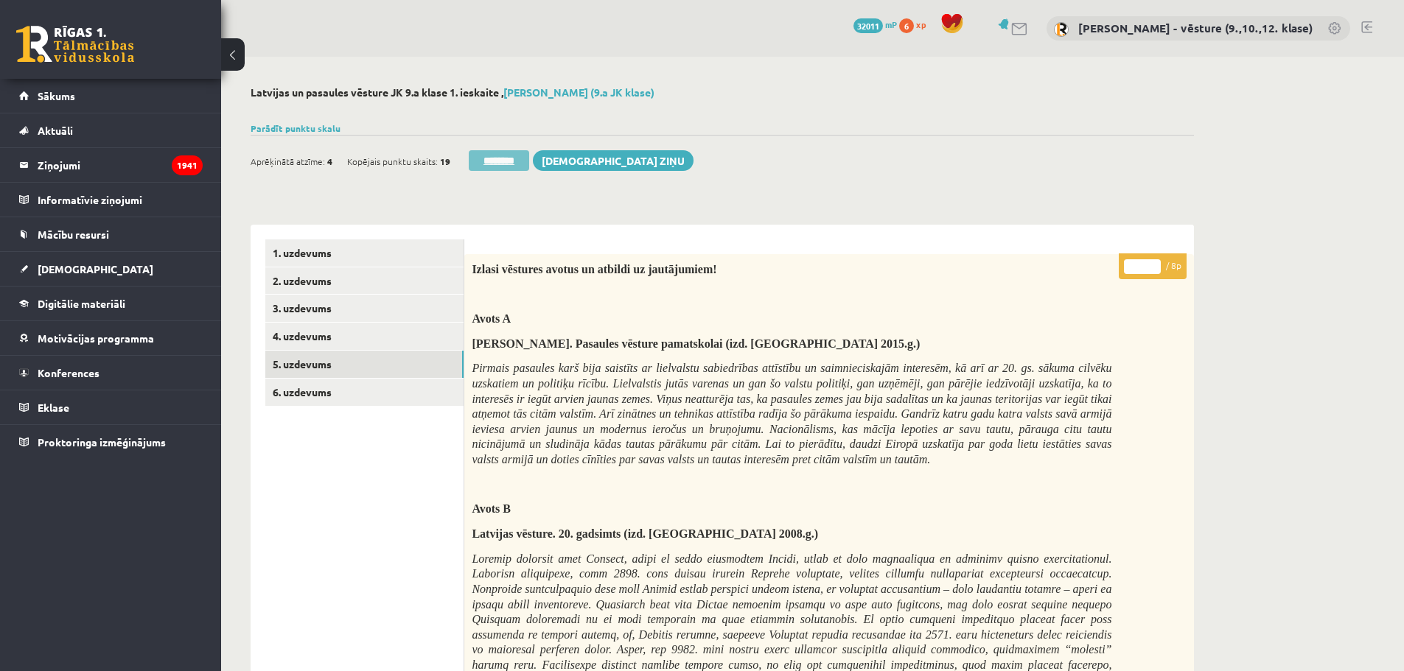
click at [515, 164] on input "********" at bounding box center [499, 160] width 60 height 21
